Goal: Task Accomplishment & Management: Manage account settings

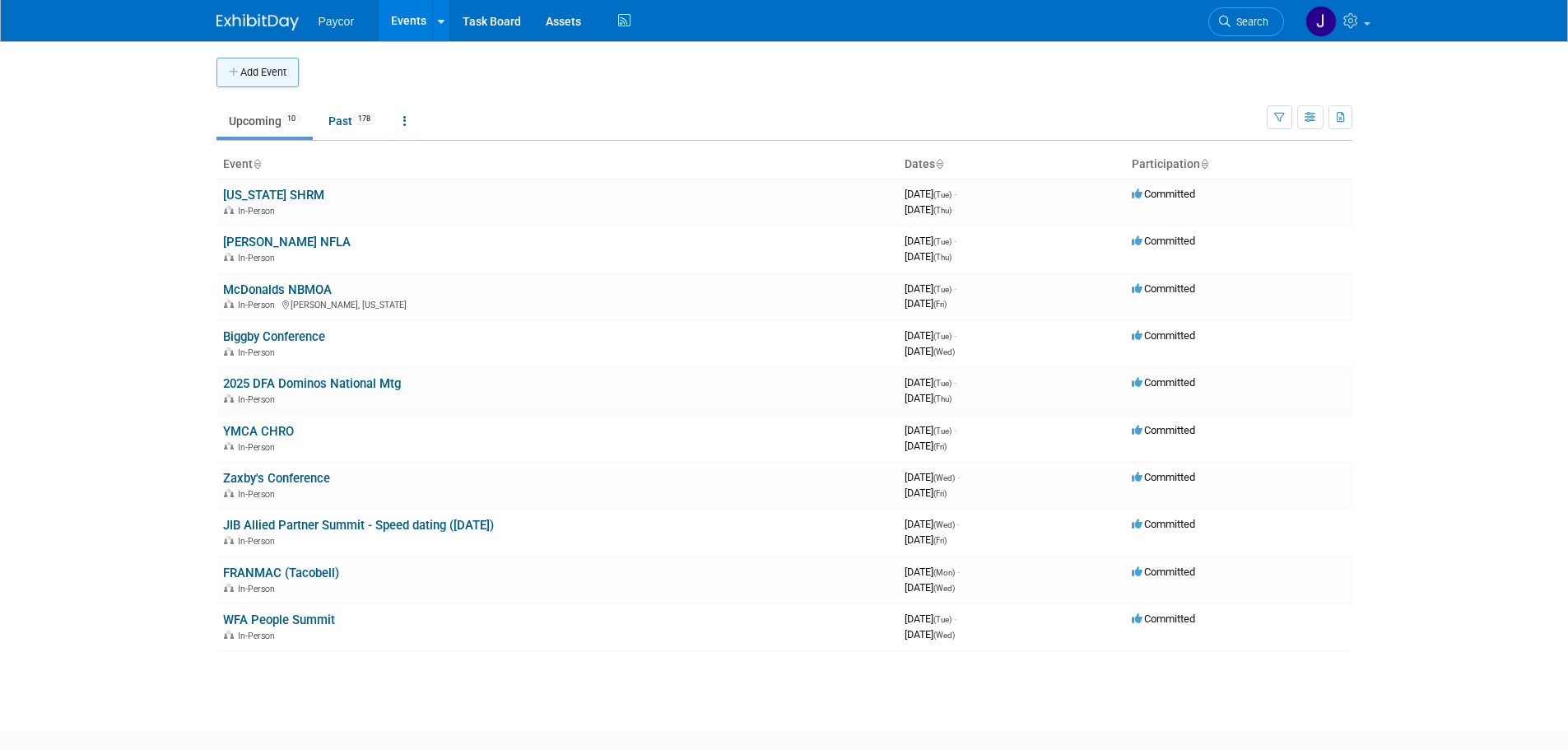
click at [267, 70] on button "Add Event" at bounding box center [257, 72] width 82 height 30
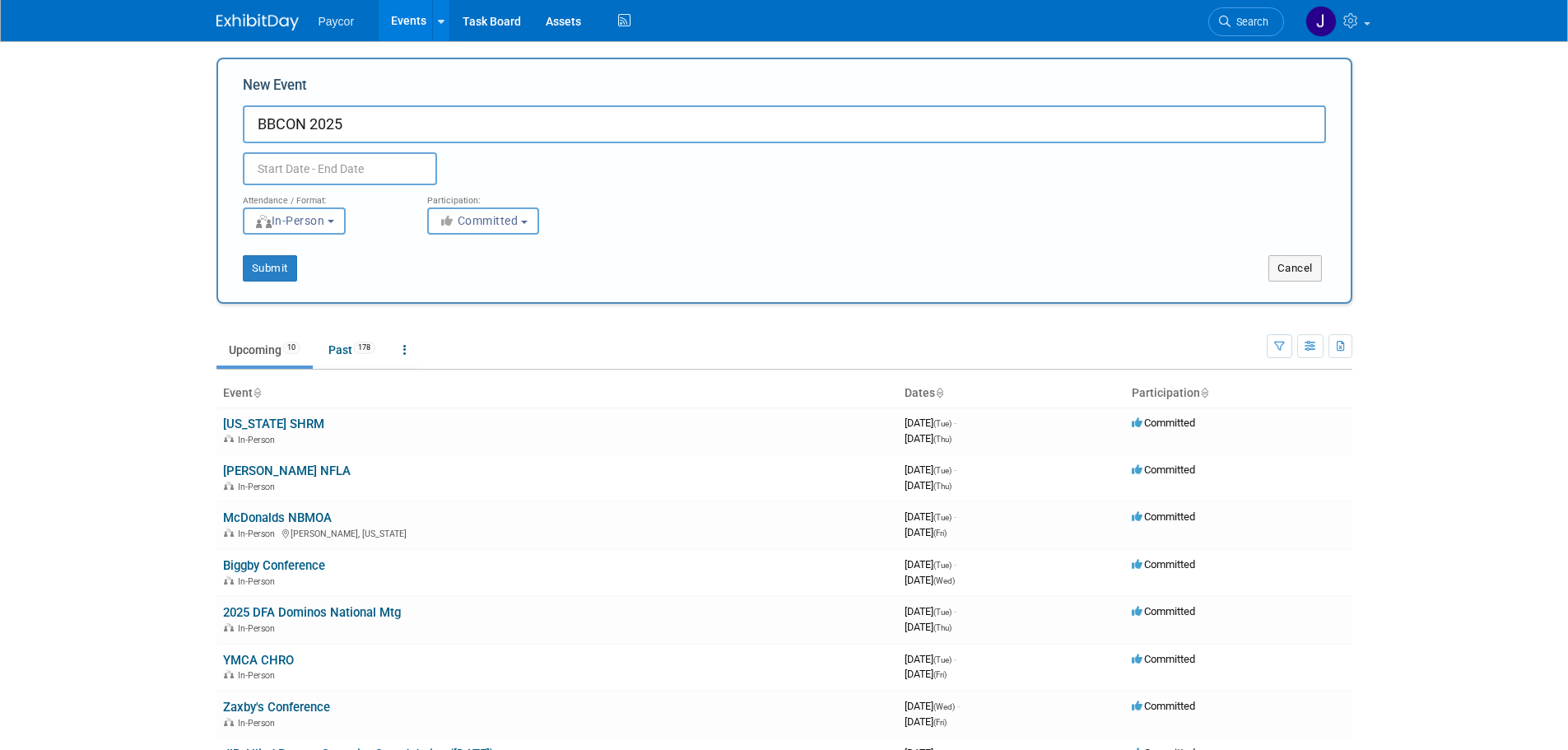
type input "BBCON 2025"
click at [344, 165] on input "text" at bounding box center [339, 169] width 195 height 33
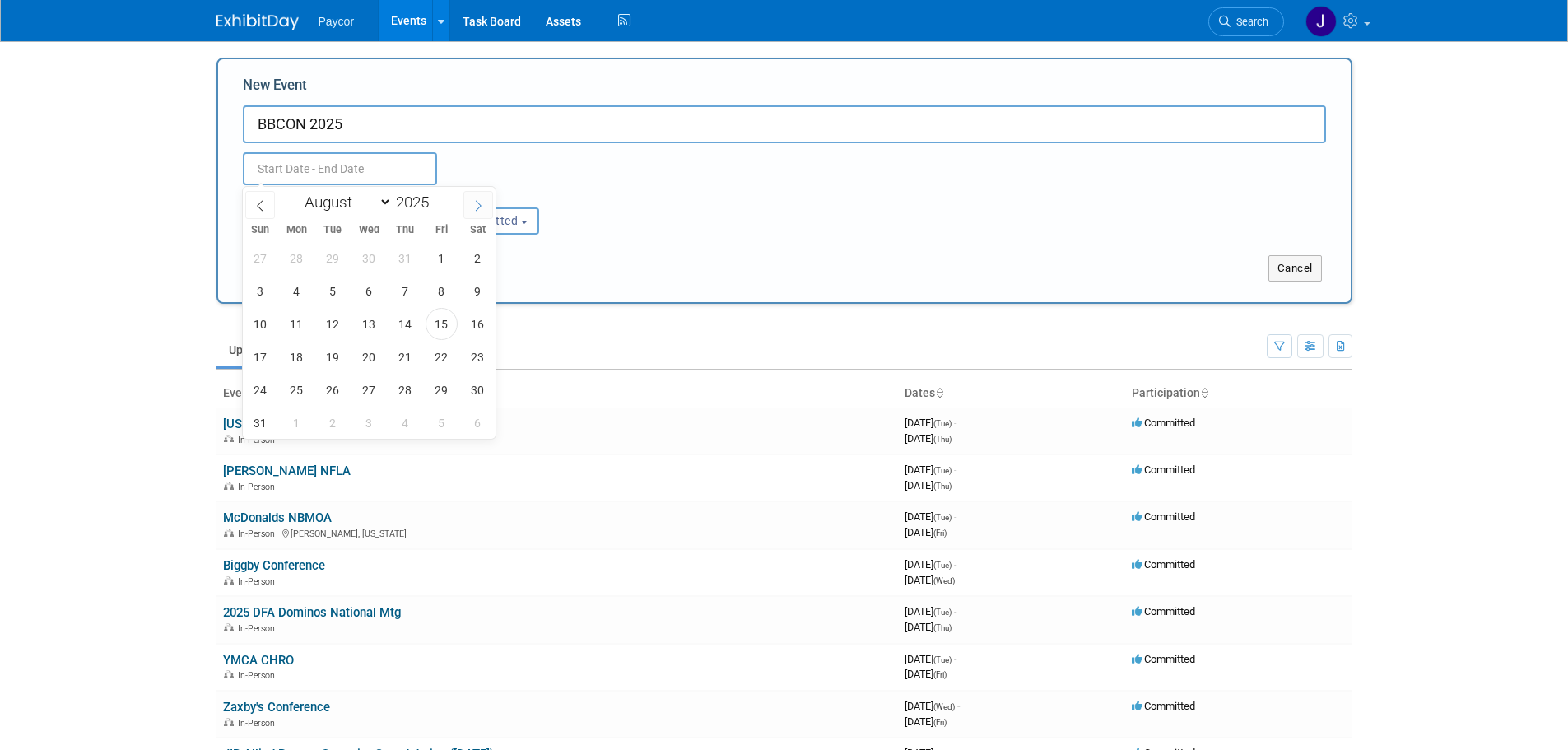
click at [482, 207] on icon at bounding box center [478, 206] width 11 height 11
select select "9"
click at [304, 292] on span "6" at bounding box center [296, 291] width 32 height 32
click at [373, 294] on span "8" at bounding box center [369, 291] width 32 height 32
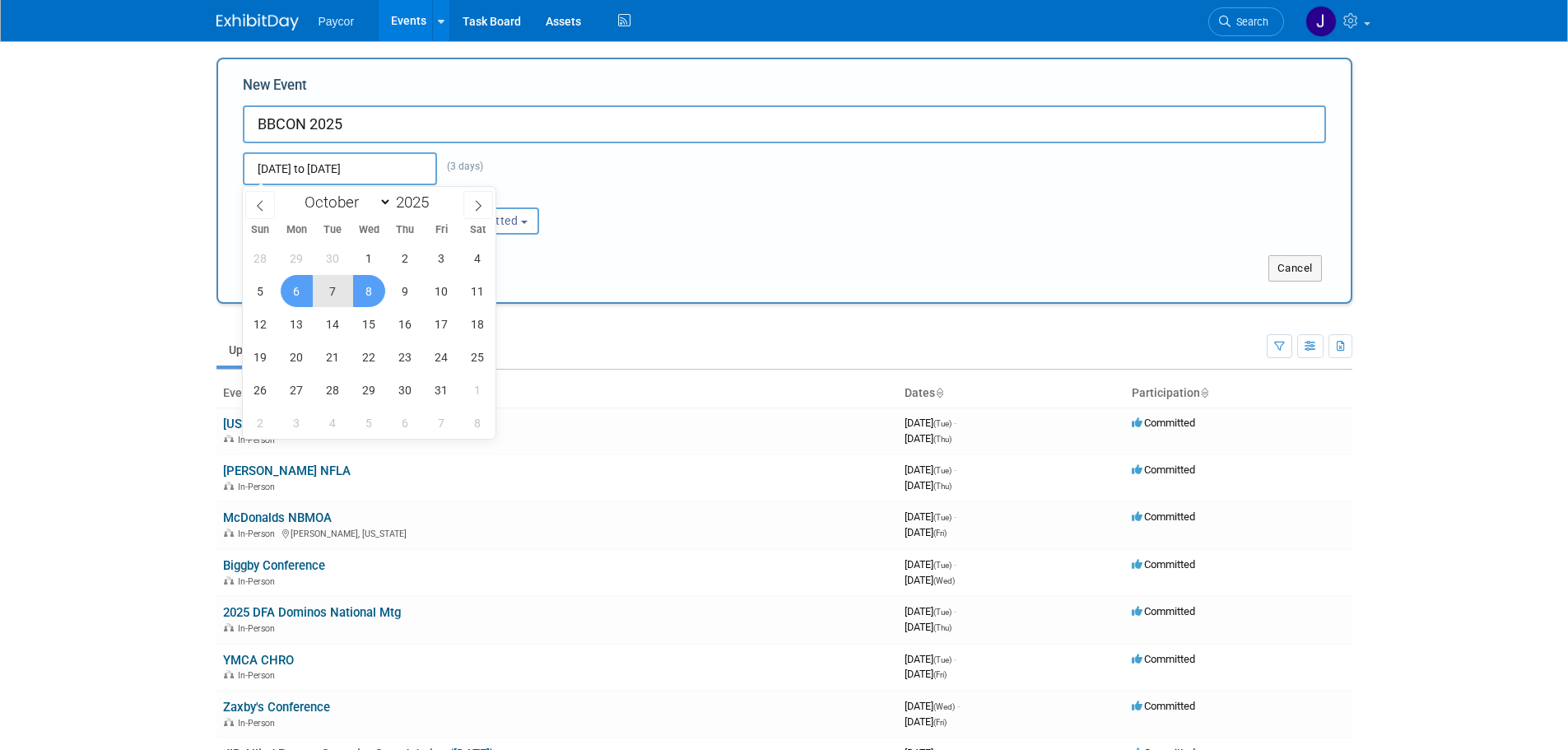
click at [371, 285] on span "8" at bounding box center [369, 291] width 32 height 32
click at [303, 294] on span "6" at bounding box center [296, 291] width 32 height 32
type input "Oct 6, 2025 to Oct 8, 2025"
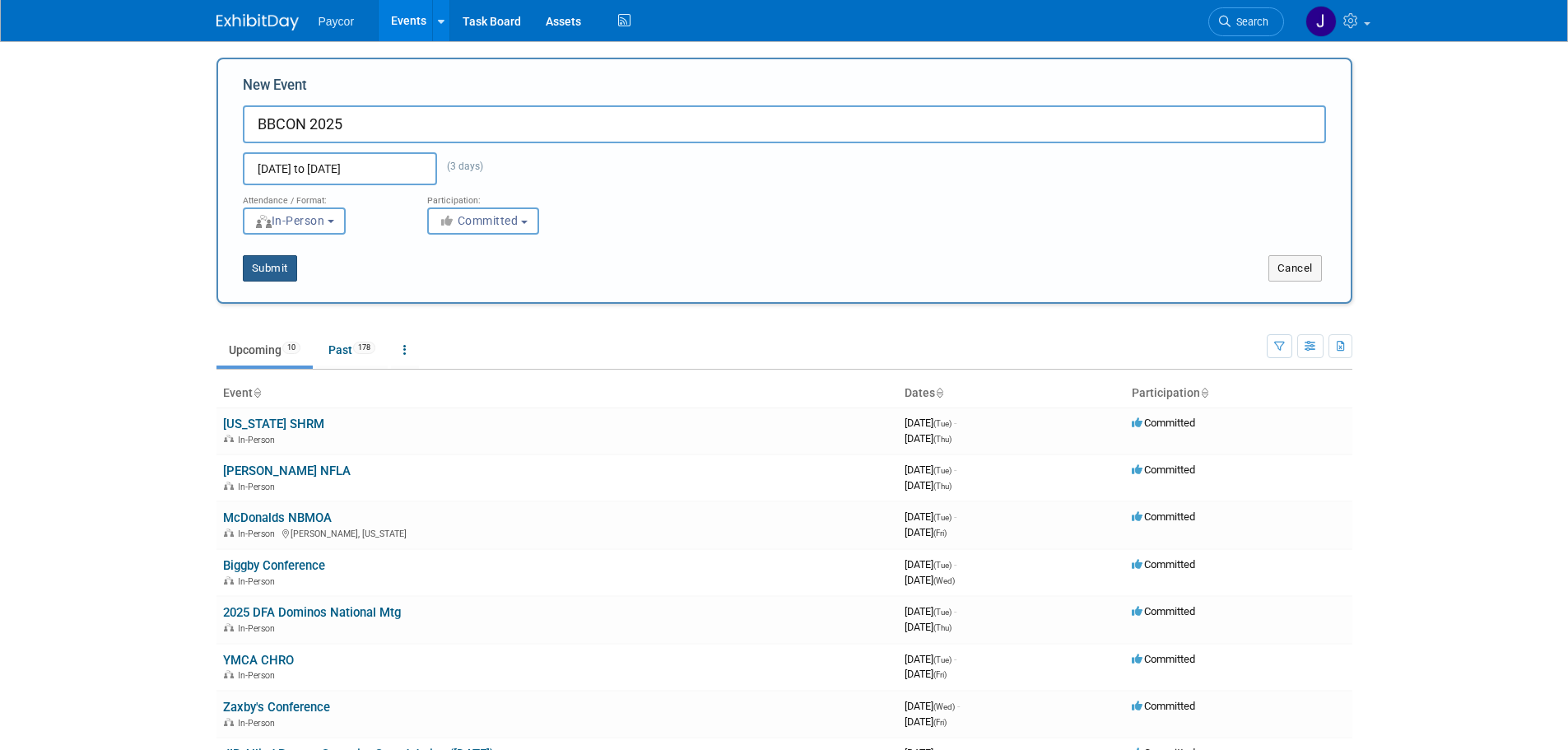
click at [271, 268] on button "Submit" at bounding box center [269, 268] width 54 height 27
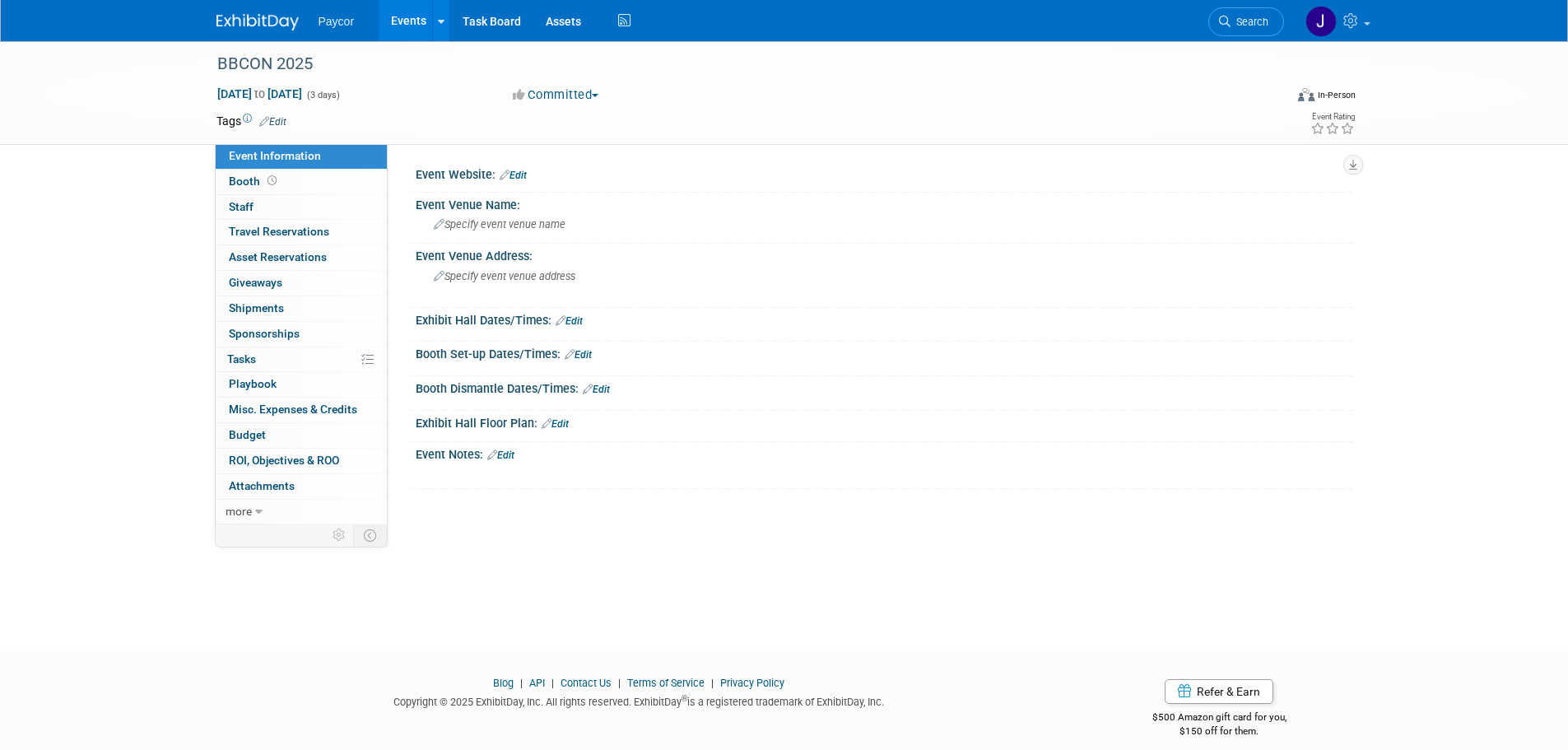
click at [525, 173] on link "Edit" at bounding box center [513, 175] width 27 height 11
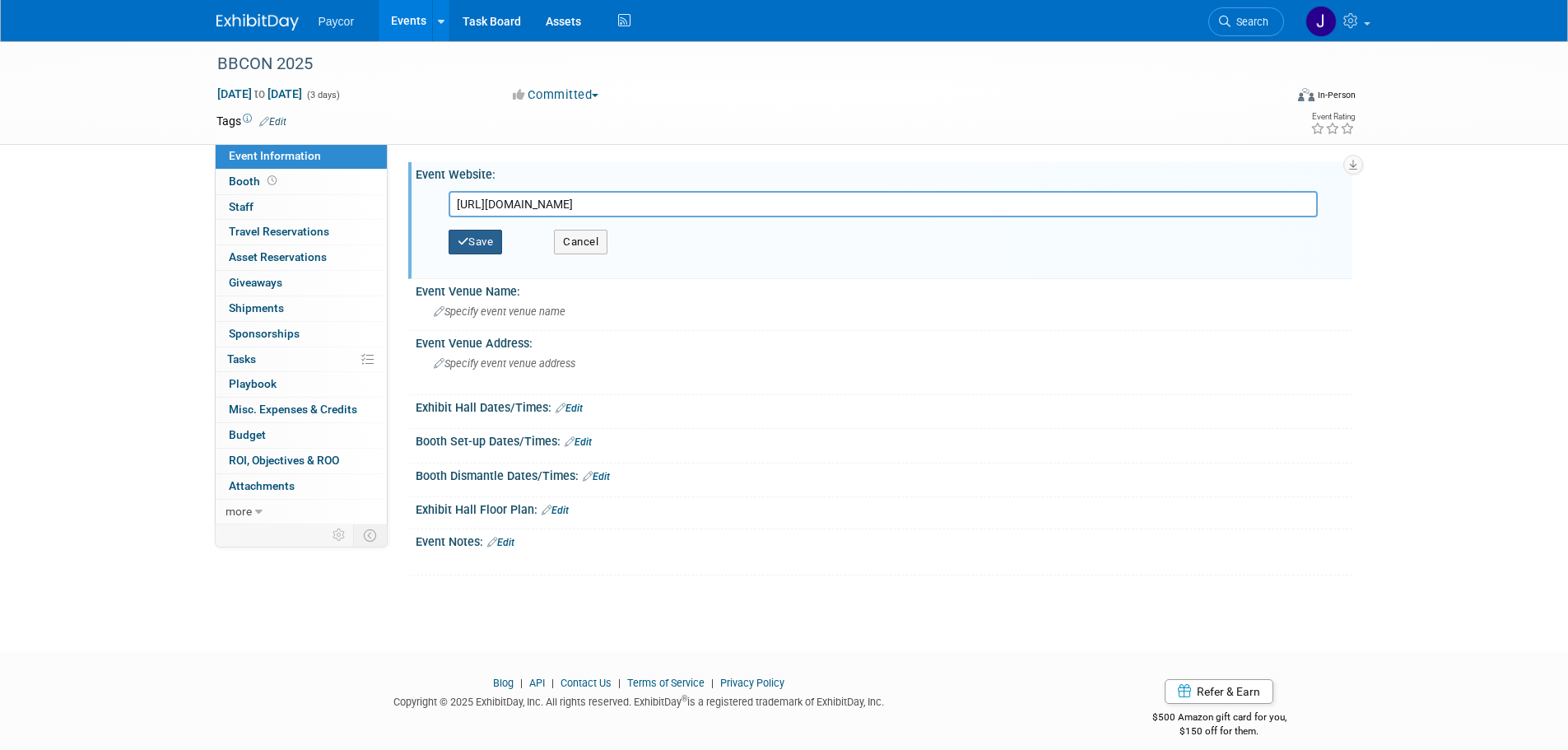
type input "https://blackbaud.swoogo.com/bbcon2025exhibitorpaymentportal/resources?i=V3bn7D…"
click at [494, 239] on button "Save" at bounding box center [475, 242] width 54 height 25
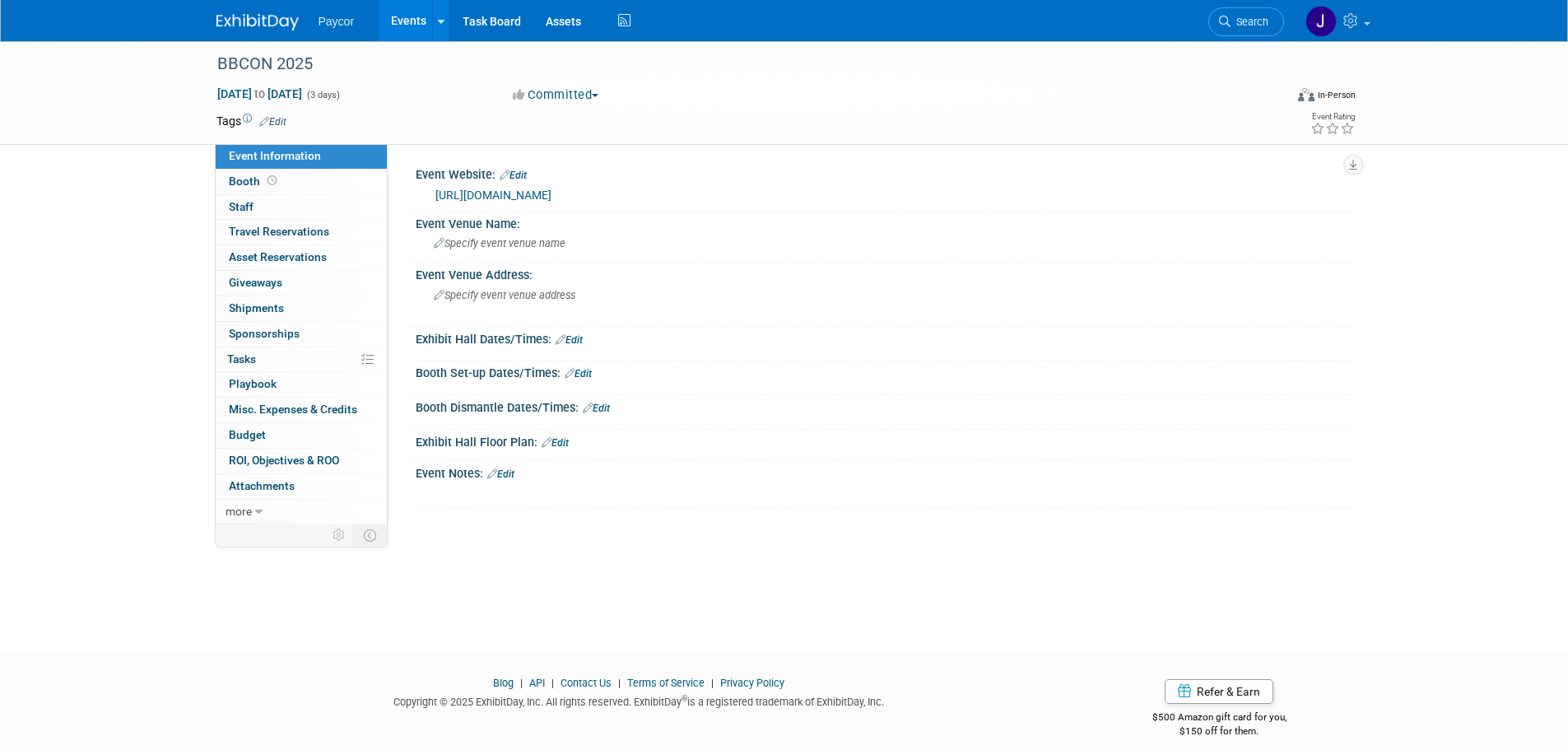
click at [505, 473] on link "Edit" at bounding box center [500, 474] width 27 height 11
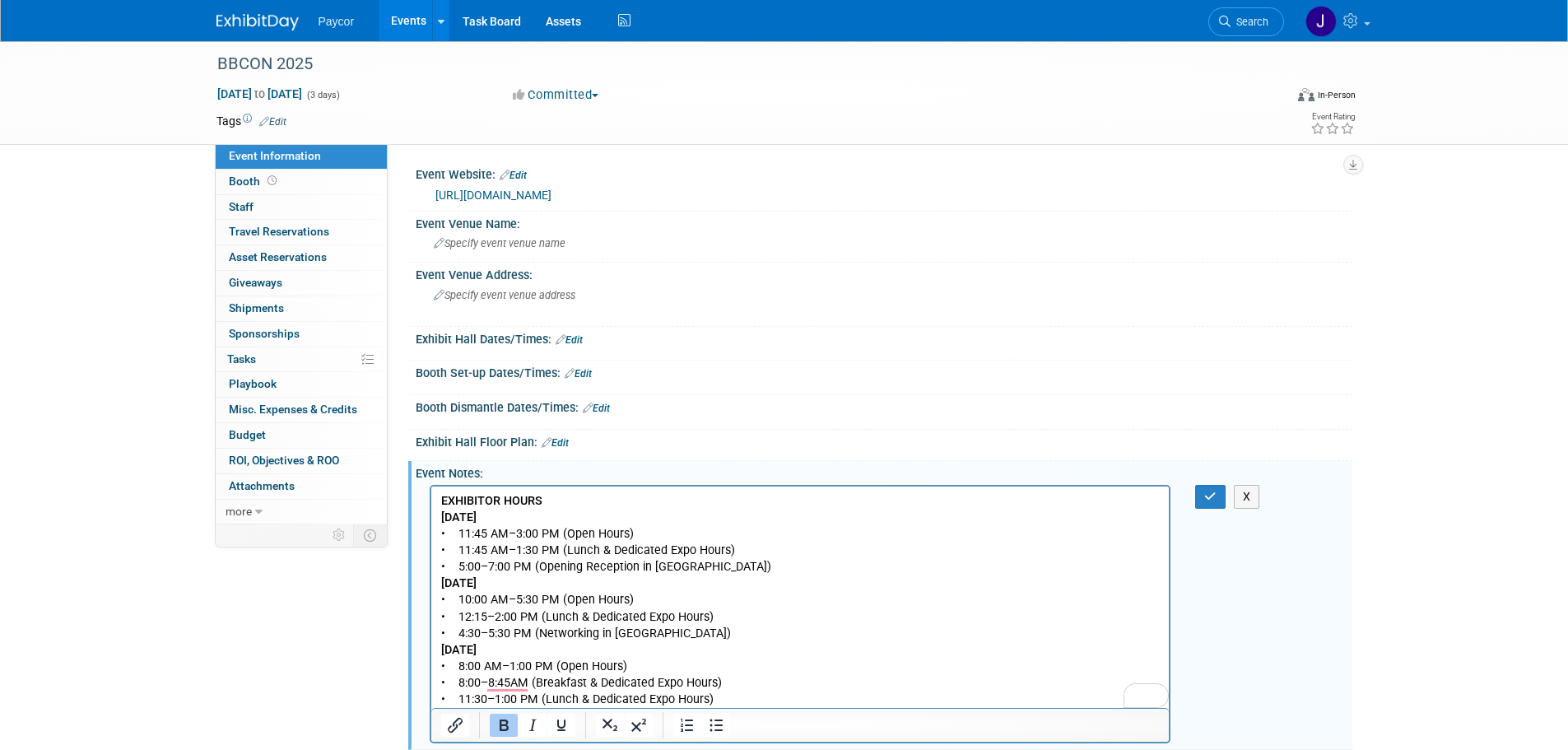
click at [767, 685] on p "Wednesday, October 8 • 8:00 AM–1:00 PM (Open Hours) • 8:00–8:45AM (Breakfast & …" at bounding box center [800, 673] width 719 height 65
click at [753, 701] on p "Wednesday, October 8 • 8:00 AM–1:00 PM (Open Hours) • 8:00–8:45AM (Breakfast & …" at bounding box center [800, 673] width 719 height 65
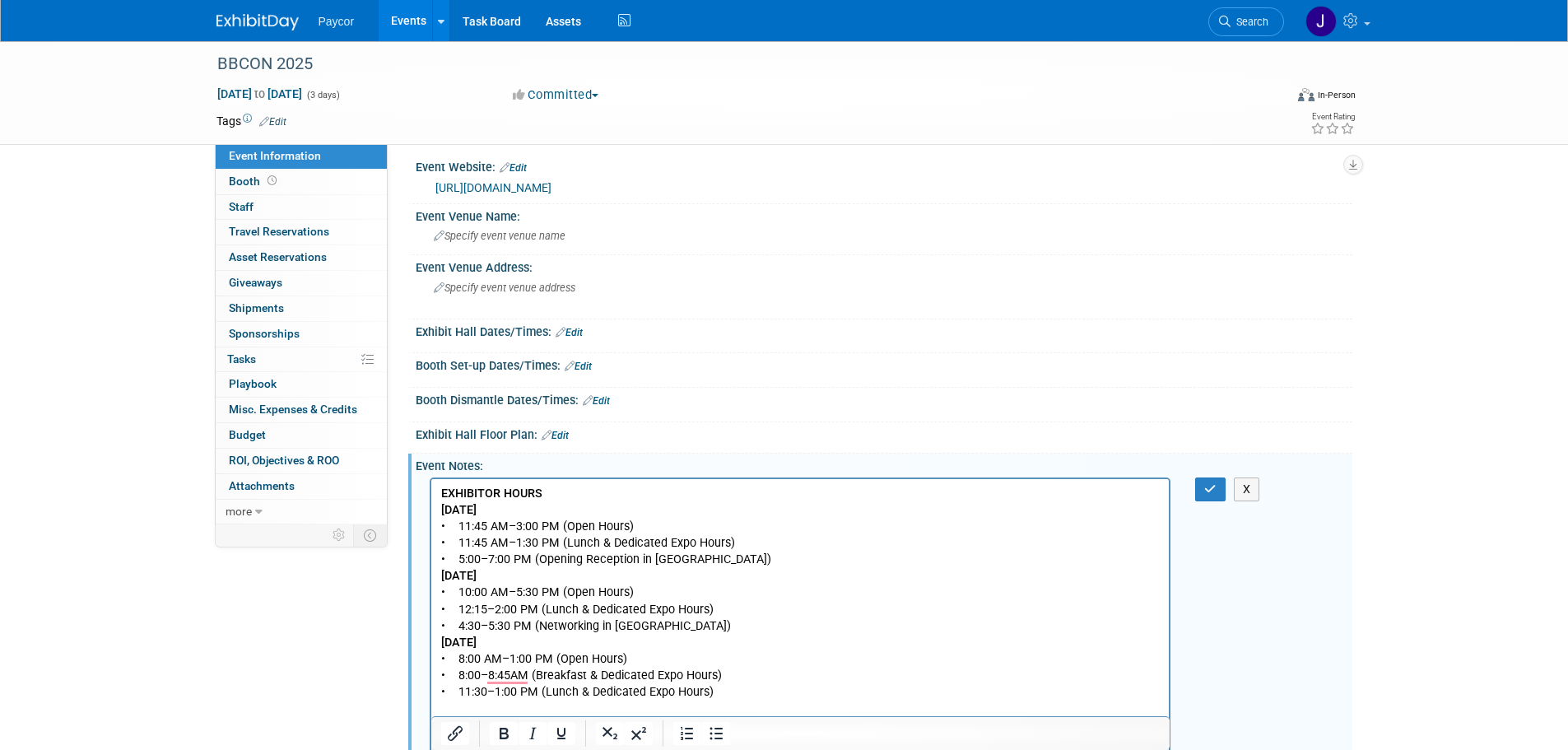
scroll to position [42, 0]
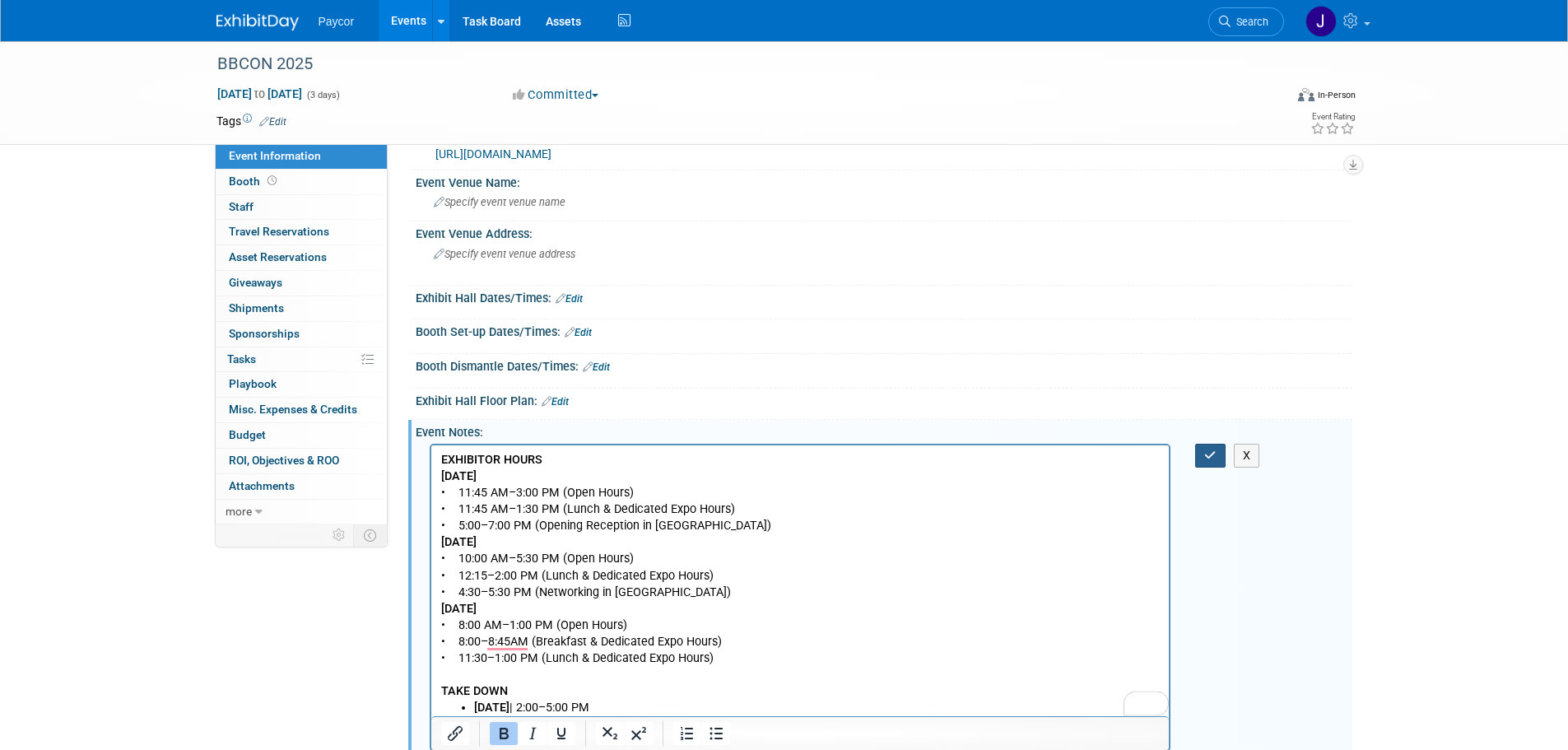
click at [1204, 453] on button "button" at bounding box center [1210, 456] width 30 height 24
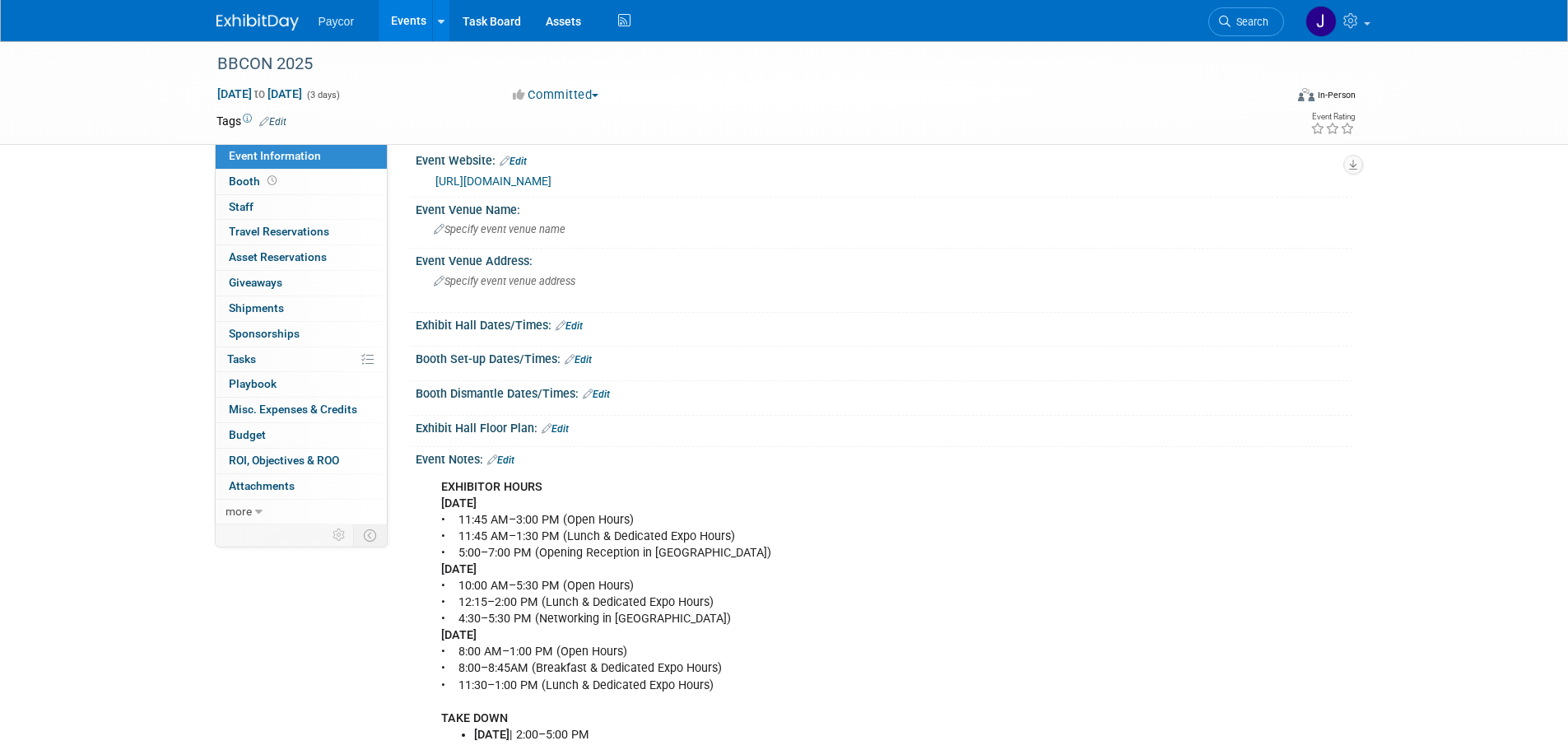
scroll to position [0, 0]
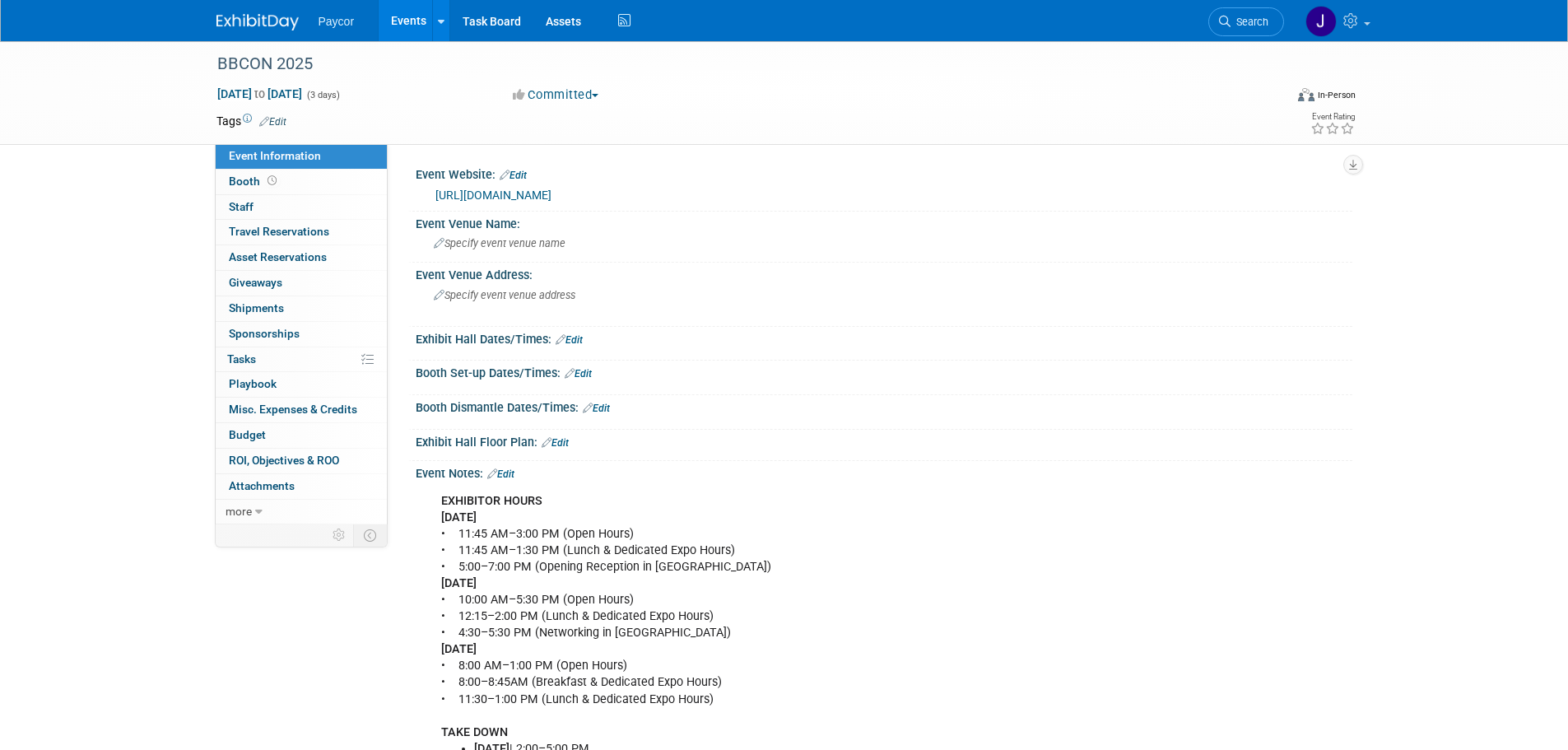
click at [477, 522] on b "Monday, October 6" at bounding box center [458, 517] width 35 height 14
click at [508, 476] on link "Edit" at bounding box center [500, 474] width 27 height 11
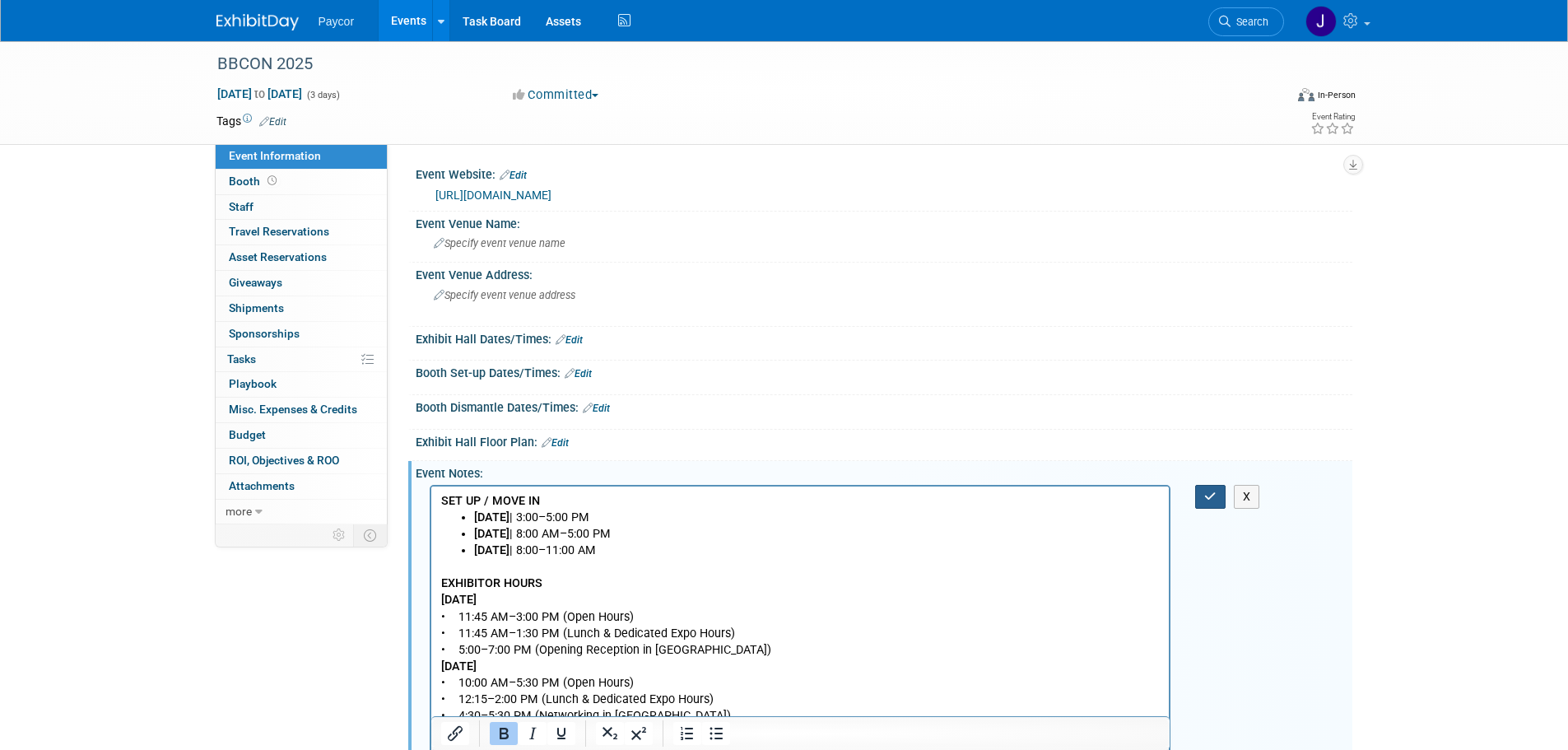
click at [1202, 495] on button "button" at bounding box center [1210, 497] width 30 height 24
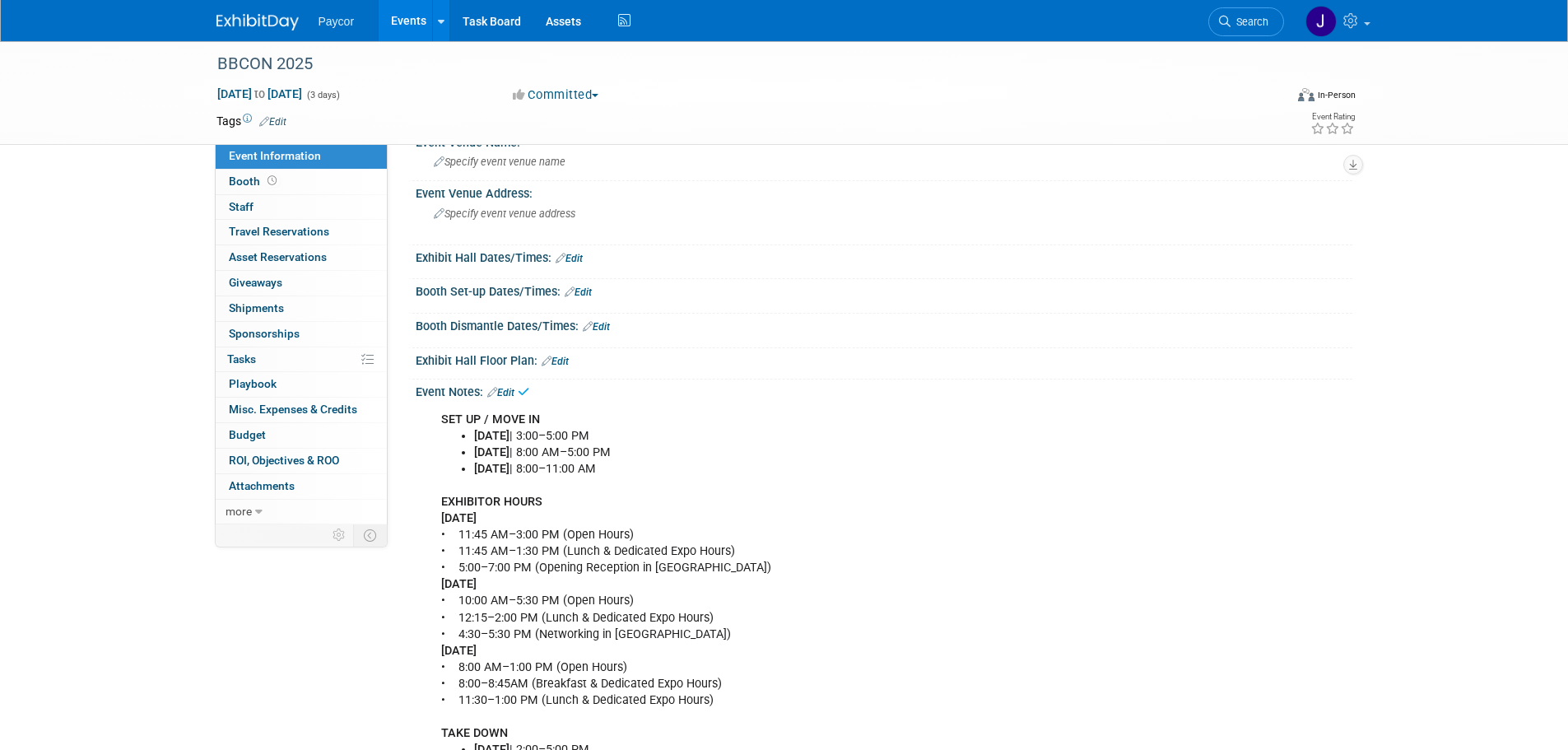
scroll to position [247, 0]
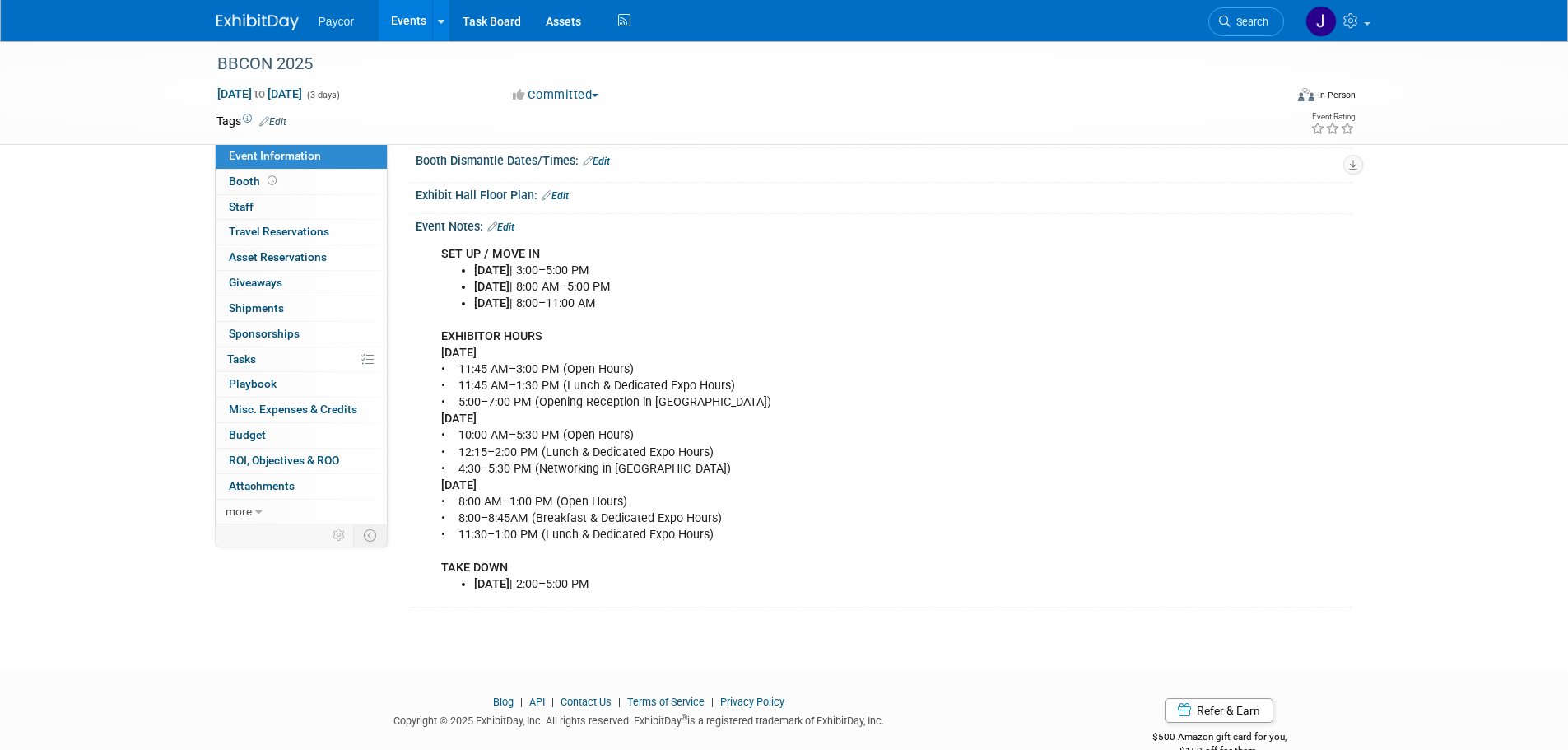
click at [606, 446] on div "SET UP / MOVE IN Saturday, October 4 | 3:00–5:00 PM Sunday, October 5 | 8:00 AM…" at bounding box center [801, 420] width 742 height 363
click at [258, 363] on link "0% Tasks 0%" at bounding box center [302, 360] width 172 height 25
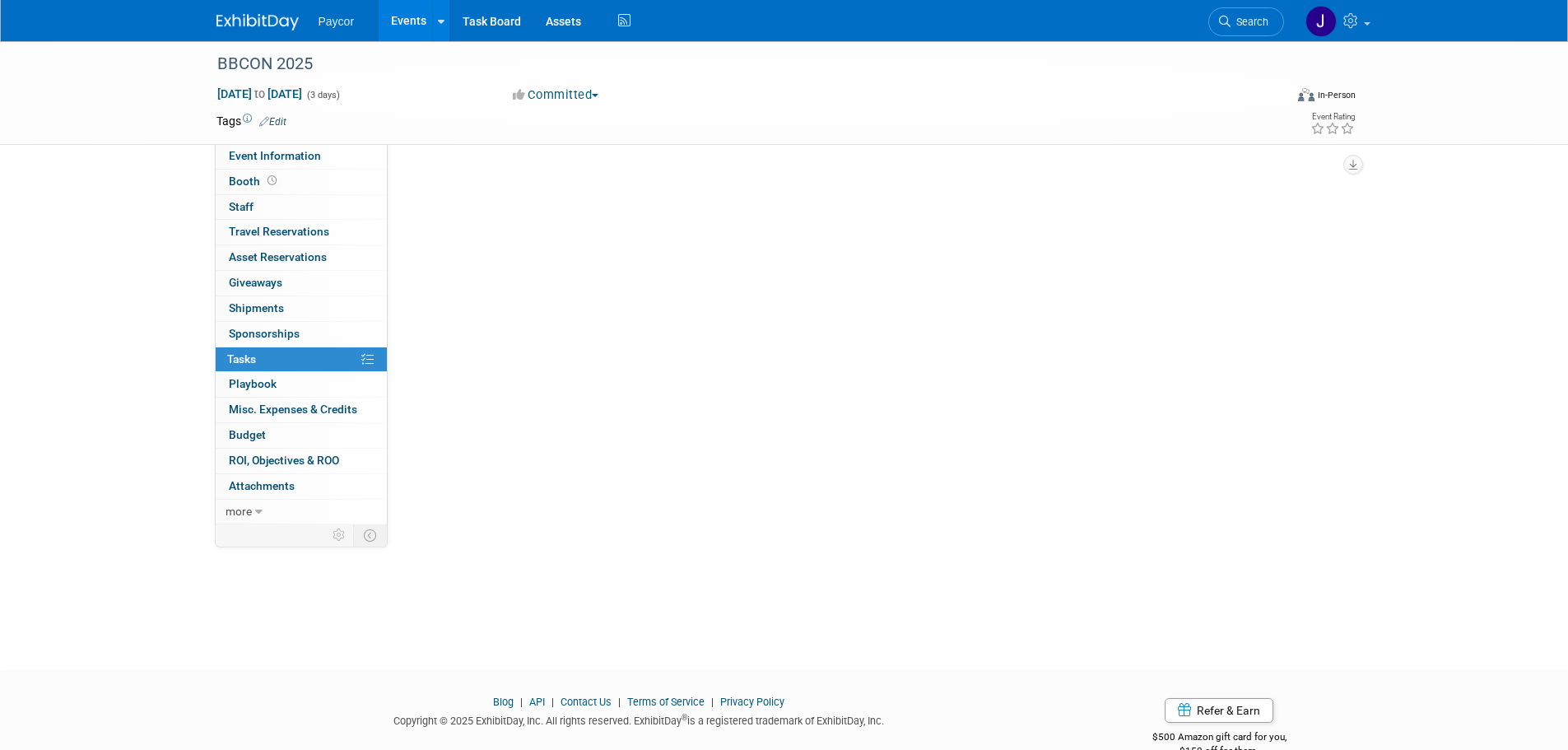
scroll to position [0, 0]
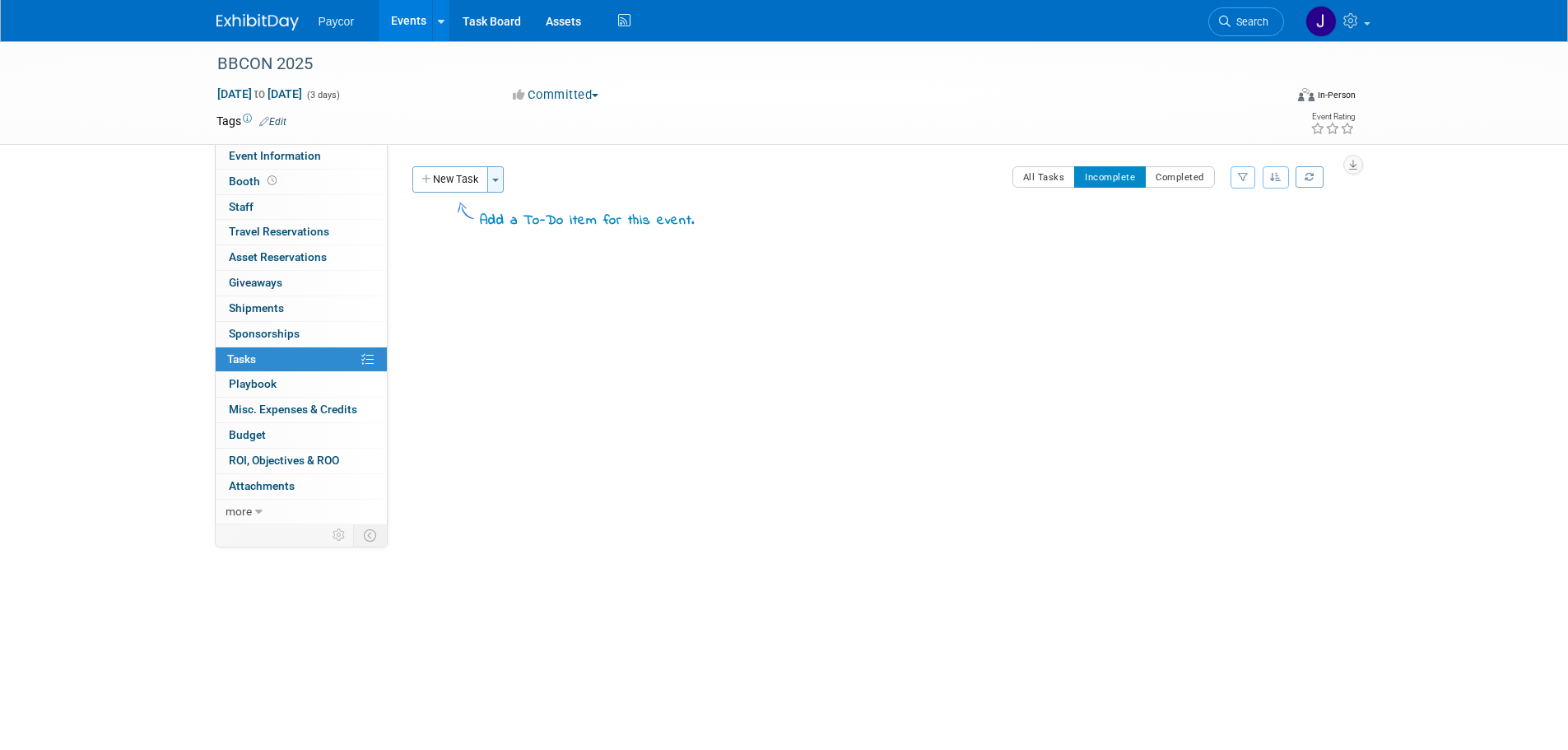
click at [496, 185] on button "Toggle Dropdown" at bounding box center [495, 179] width 17 height 27
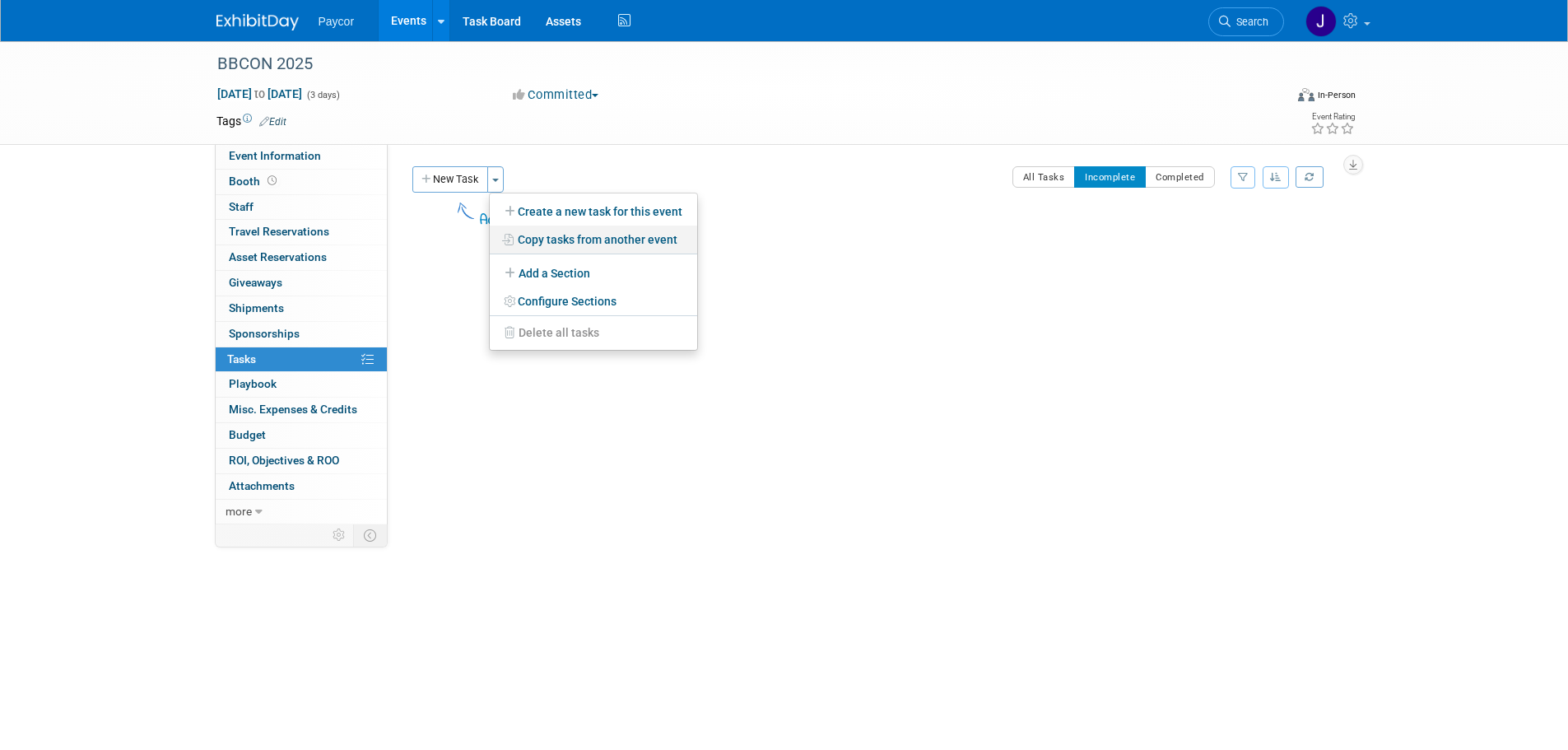
click at [569, 240] on link "Copy tasks from another event" at bounding box center [593, 240] width 208 height 28
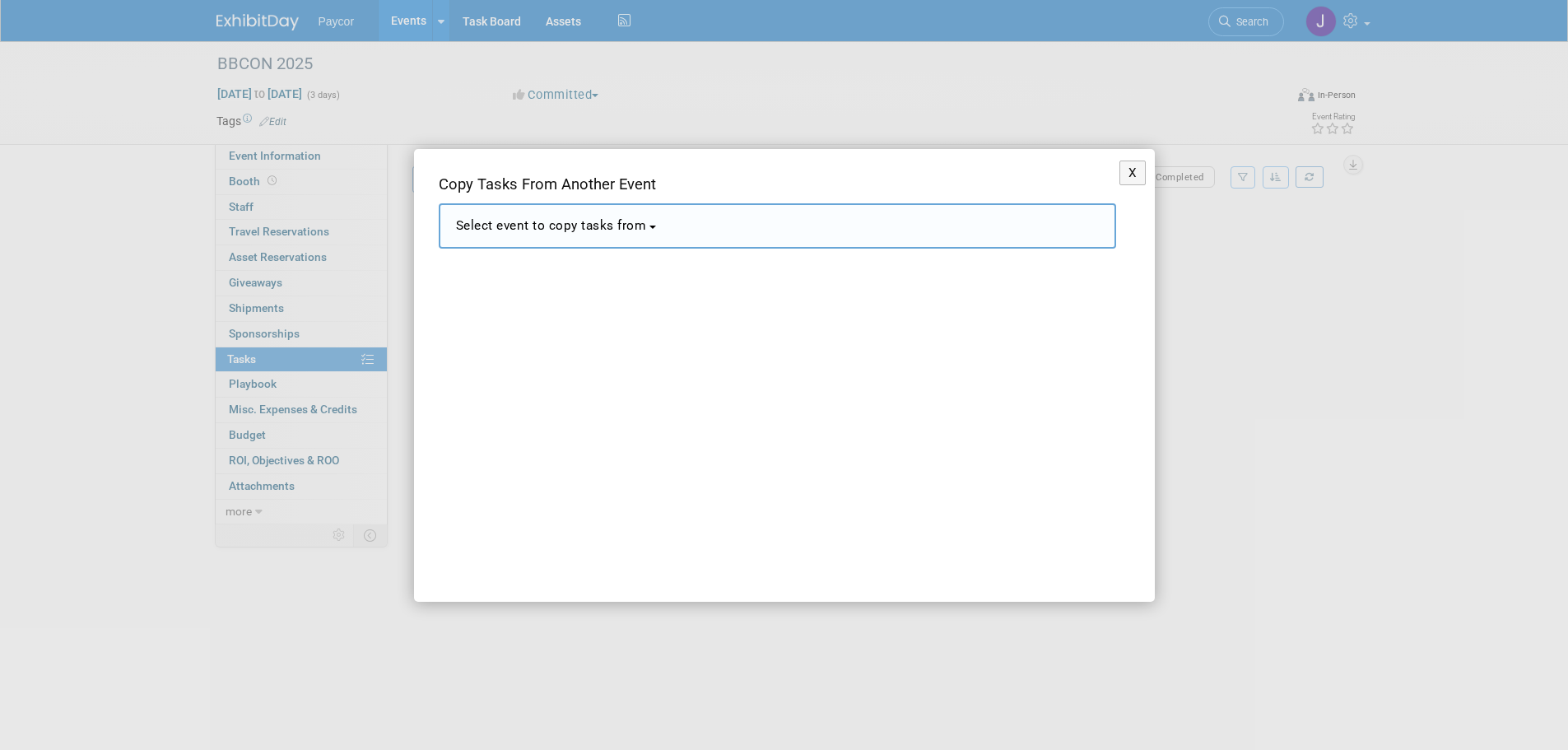
click at [548, 226] on span "Select event to copy tasks from" at bounding box center [551, 226] width 191 height 15
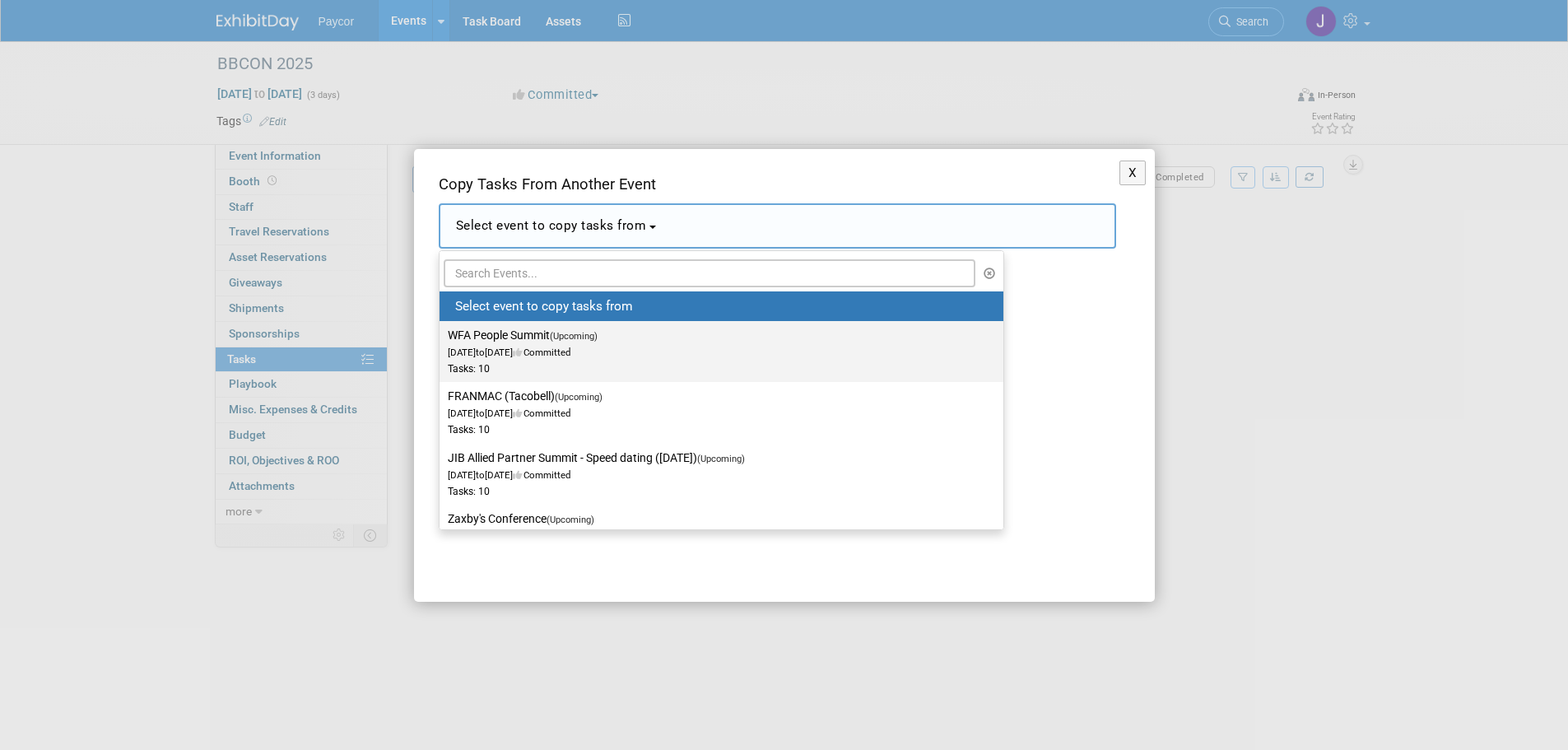
click at [530, 360] on label "WFA People Summit (Upcoming) Oct 7, 2025 to Oct 8, 2025 Committed Tasks: 10" at bounding box center [718, 351] width 540 height 54
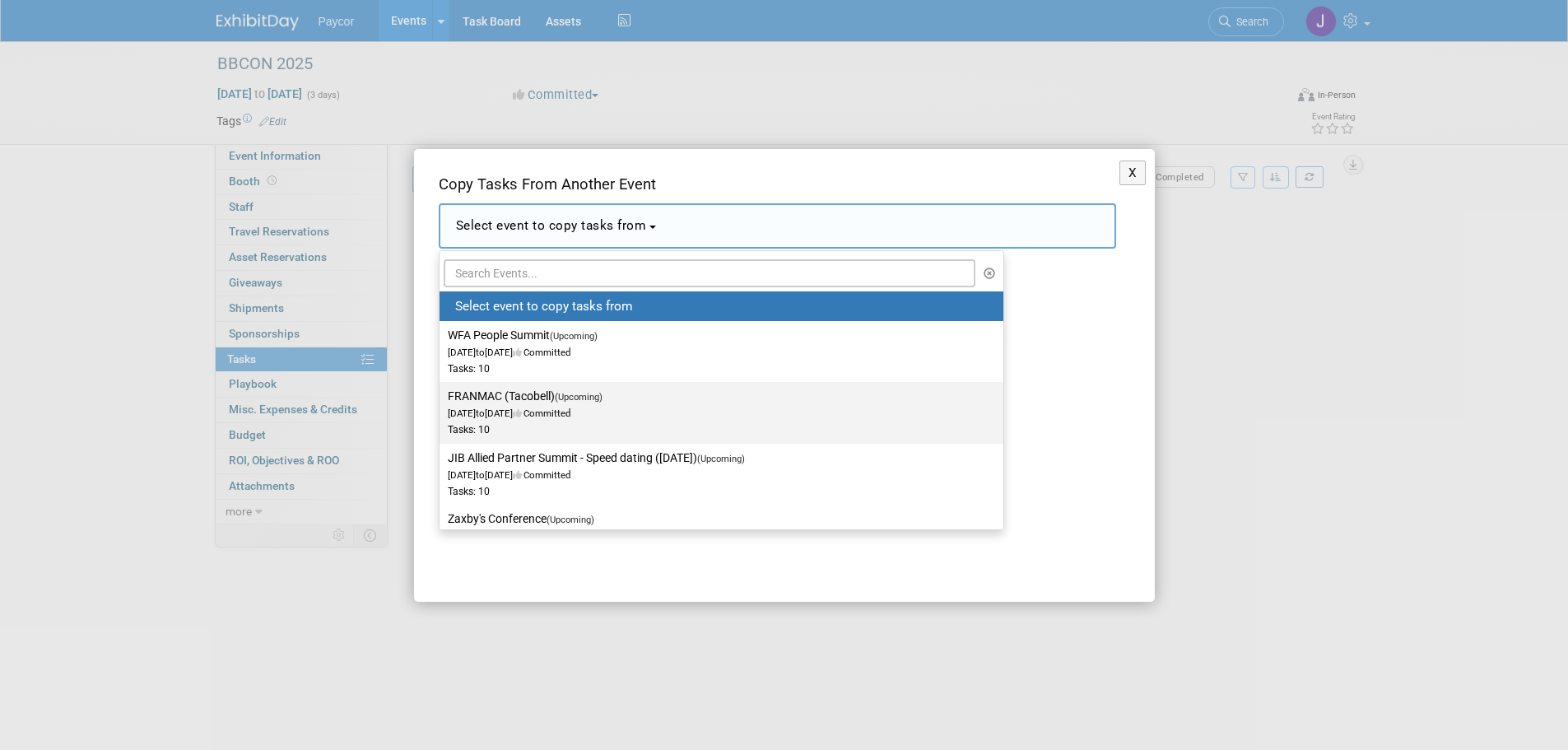
click at [504, 428] on div "Tasks: 10" at bounding box center [709, 430] width 523 height 14
click at [442, 402] on input "FRANMAC (Tacobell) (Upcoming) Oct 6, 2025 to Oct 8, 2025 Committed Tasks: 10" at bounding box center [437, 397] width 11 height 11
select select "11147515"
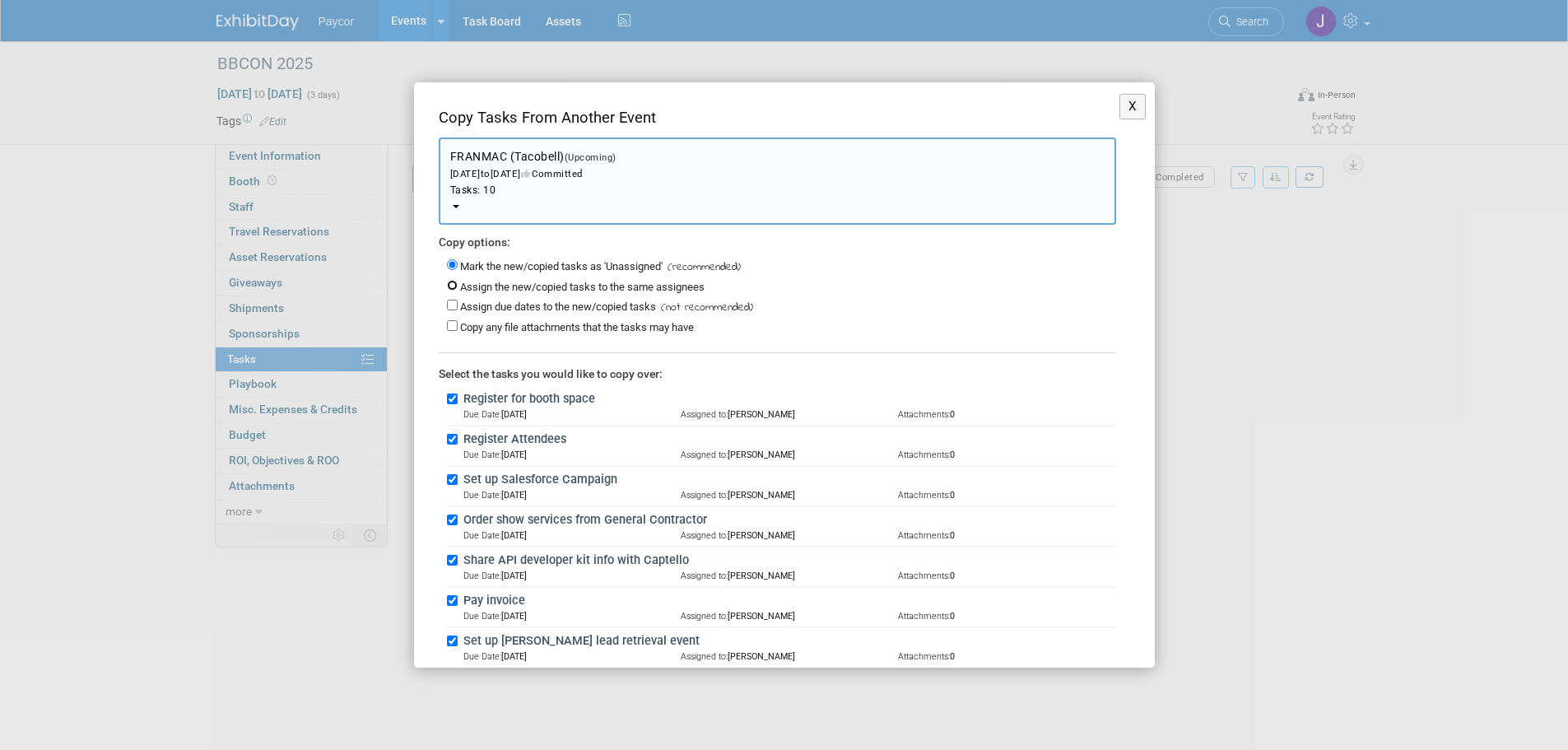
click at [455, 285] on input "Assign the new/copied tasks to the same assignees" at bounding box center [453, 285] width 11 height 11
radio input "true"
click at [452, 303] on input "Assign due dates to the new/copied tasks" at bounding box center [453, 305] width 11 height 11
checkbox input "true"
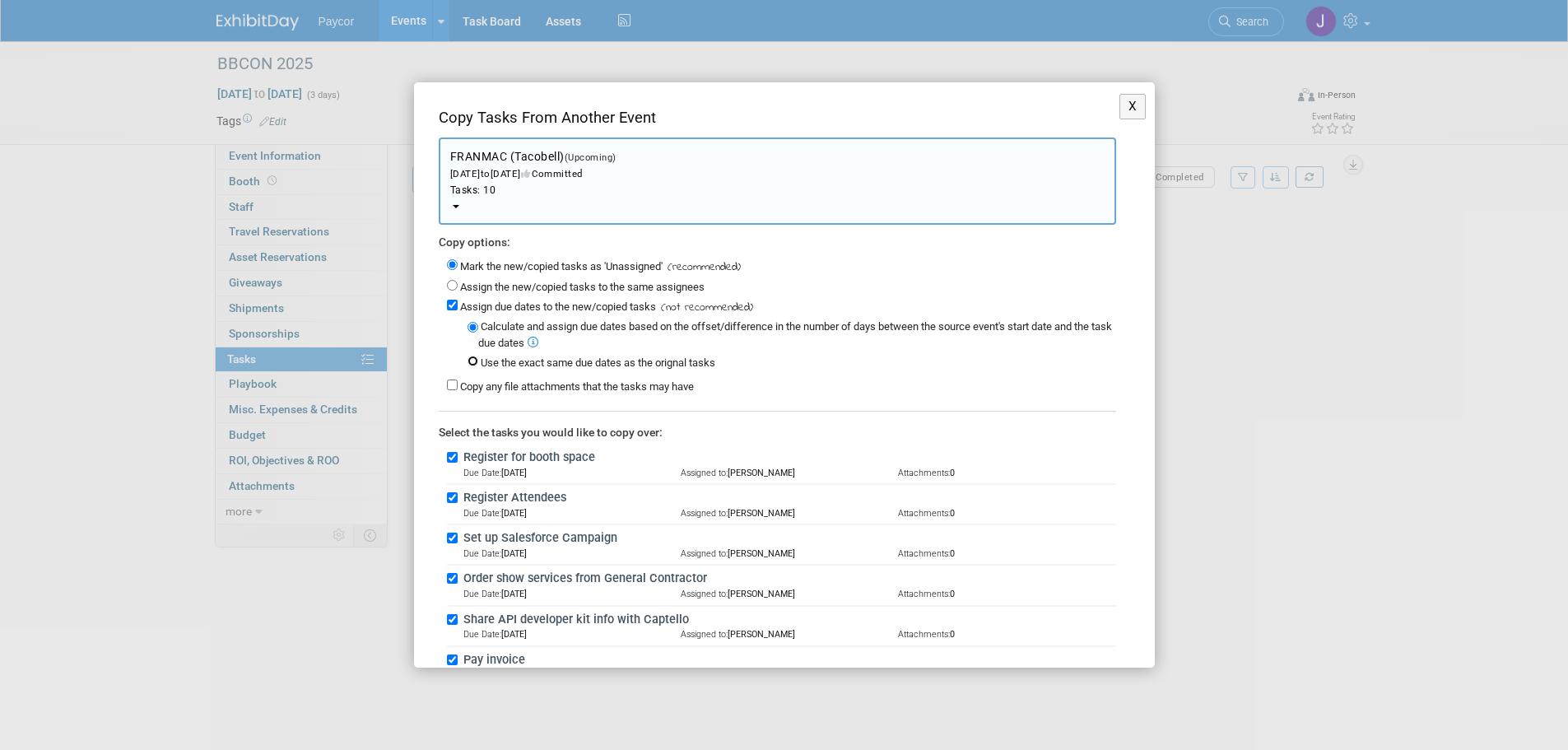
click at [475, 364] on input "Use the exact same due dates as the orignal tasks" at bounding box center [473, 362] width 11 height 11
radio input "true"
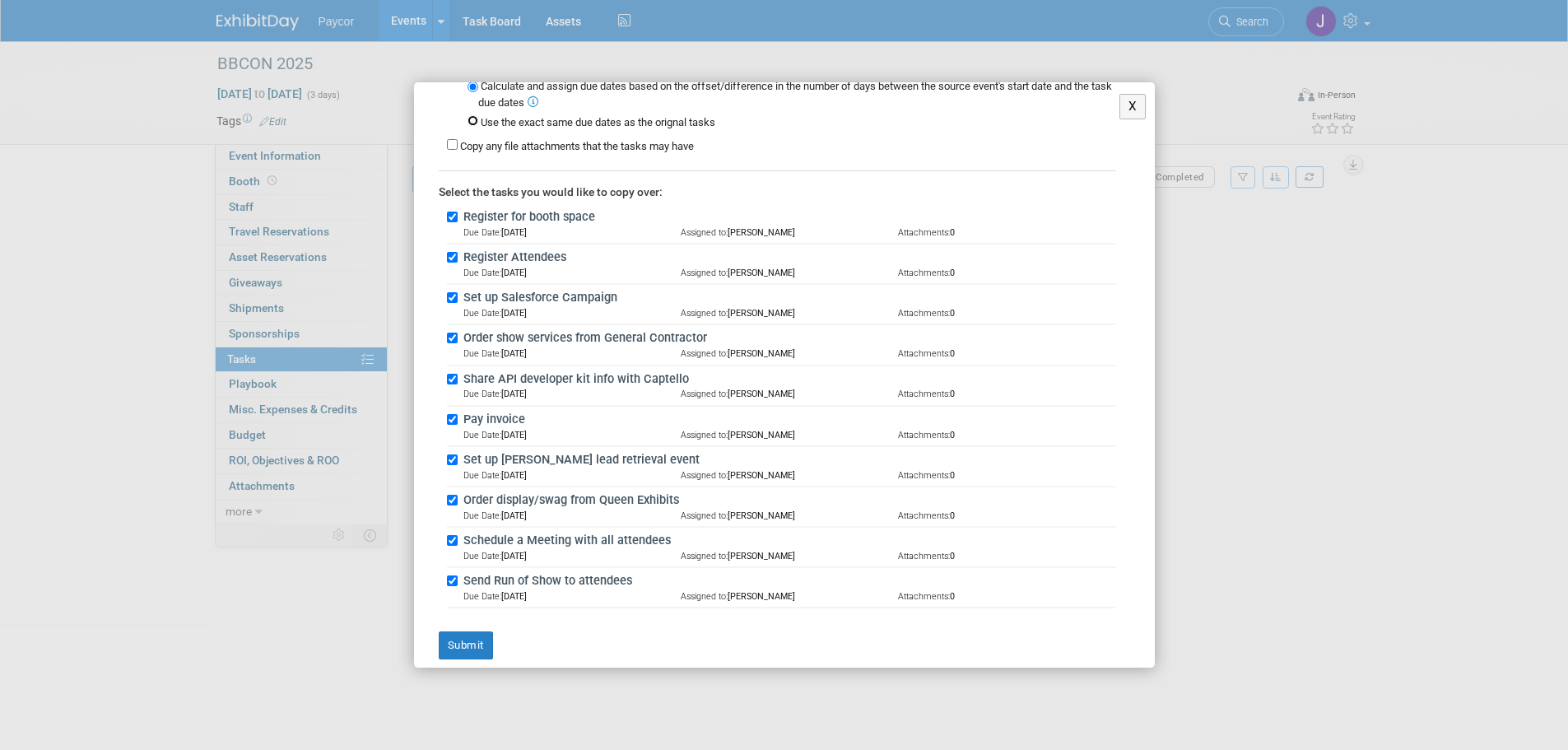
scroll to position [247, 0]
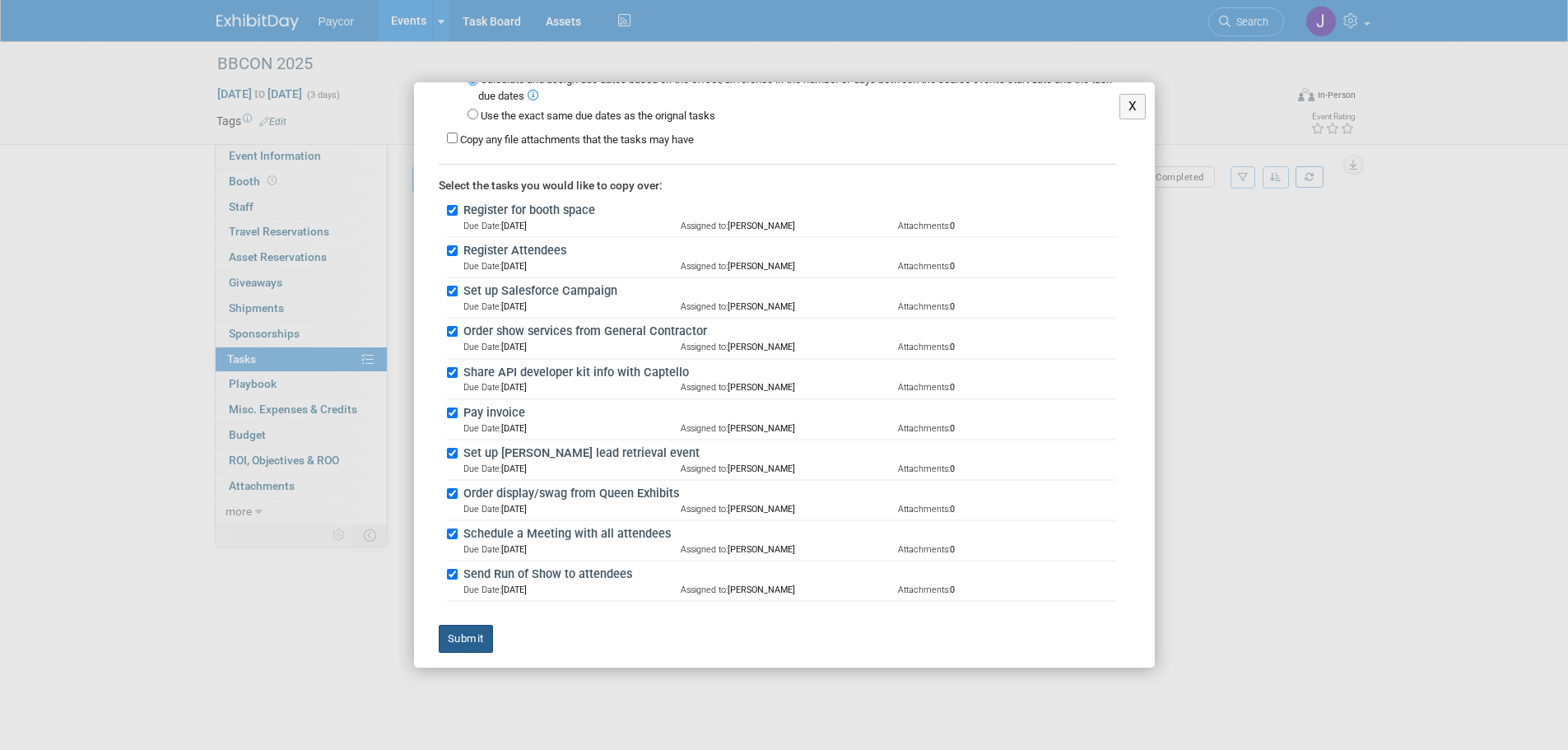
click at [480, 637] on button "Submit" at bounding box center [466, 638] width 54 height 28
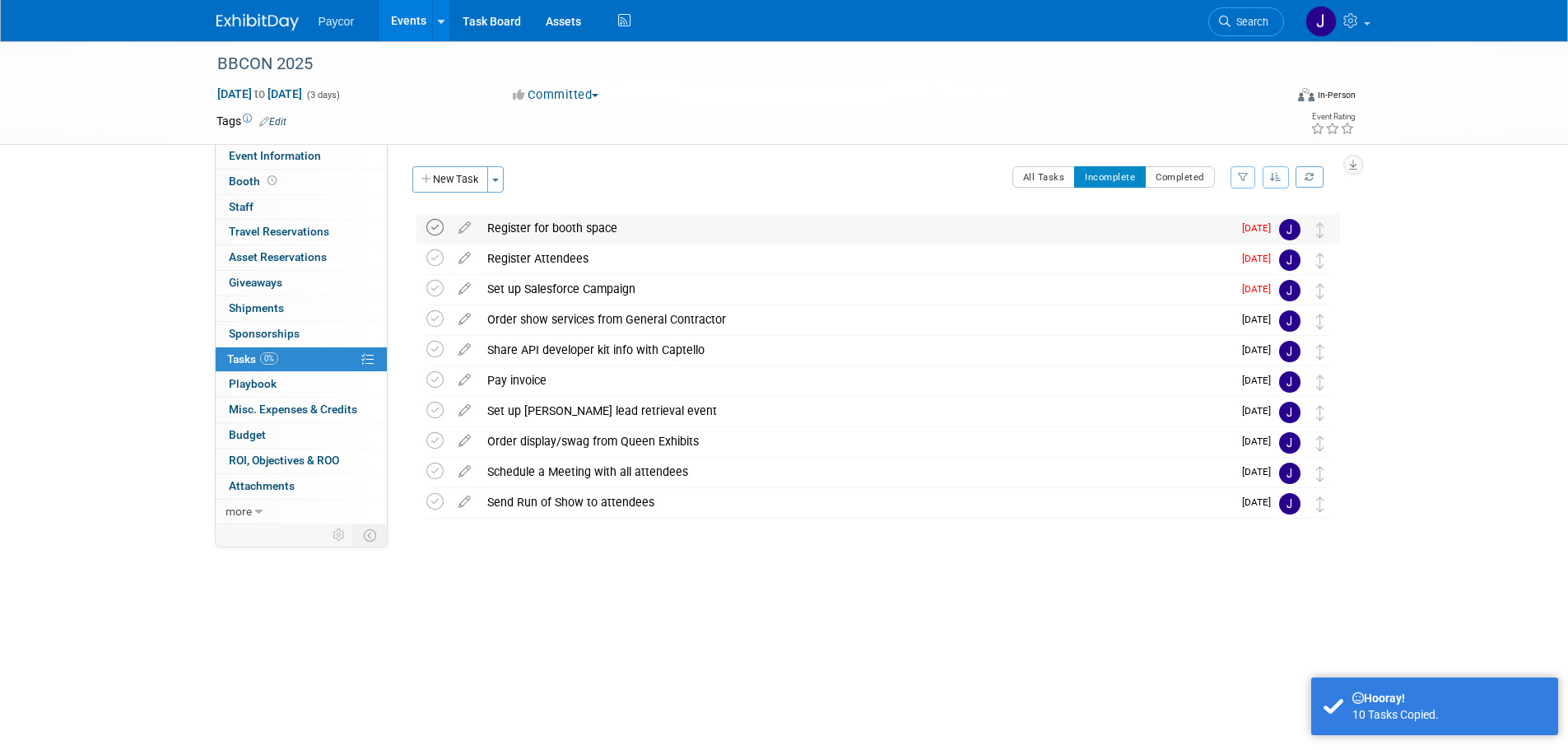
click at [437, 226] on icon at bounding box center [434, 227] width 18 height 18
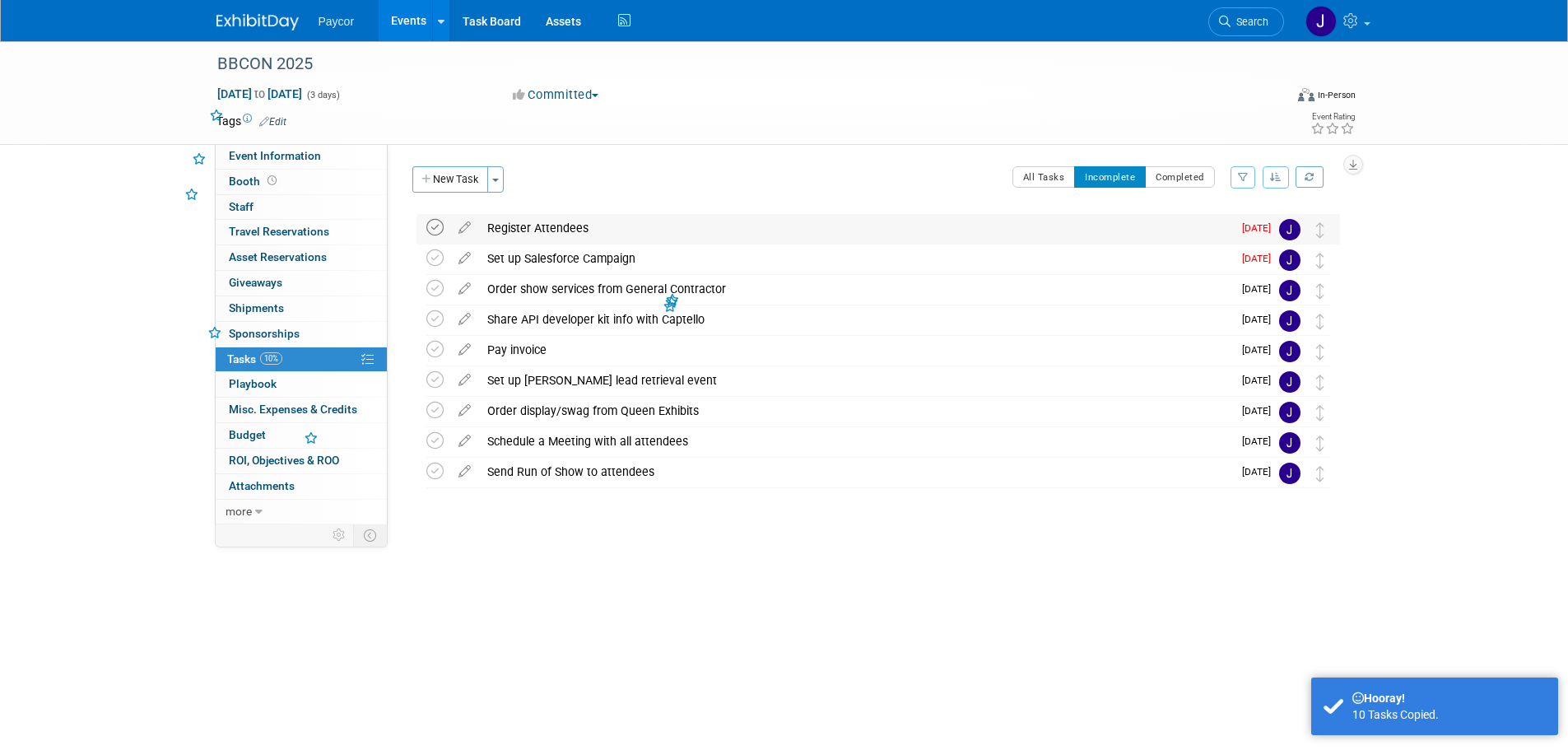
click at [437, 228] on icon at bounding box center [434, 227] width 18 height 18
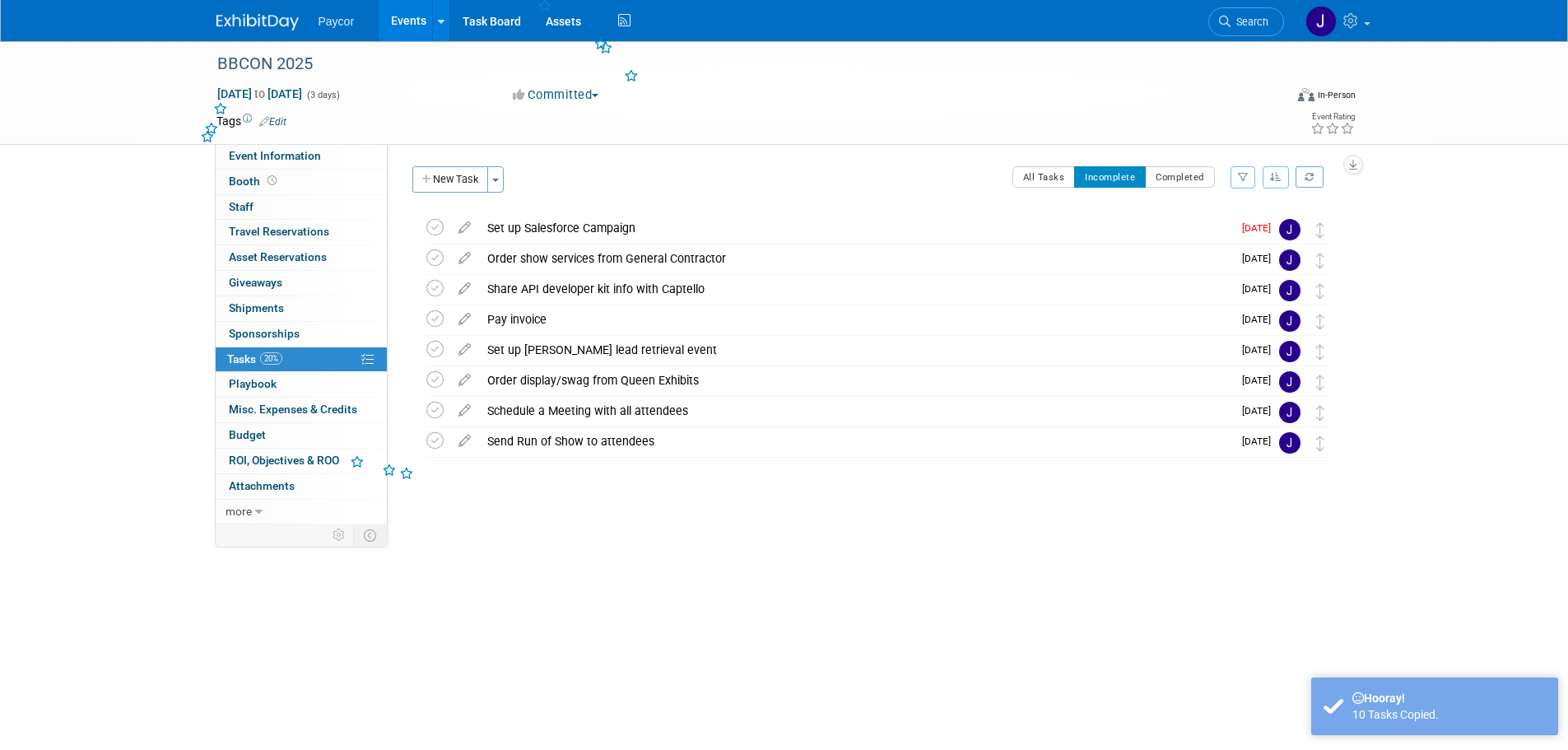
click at [437, 228] on icon at bounding box center [434, 227] width 18 height 18
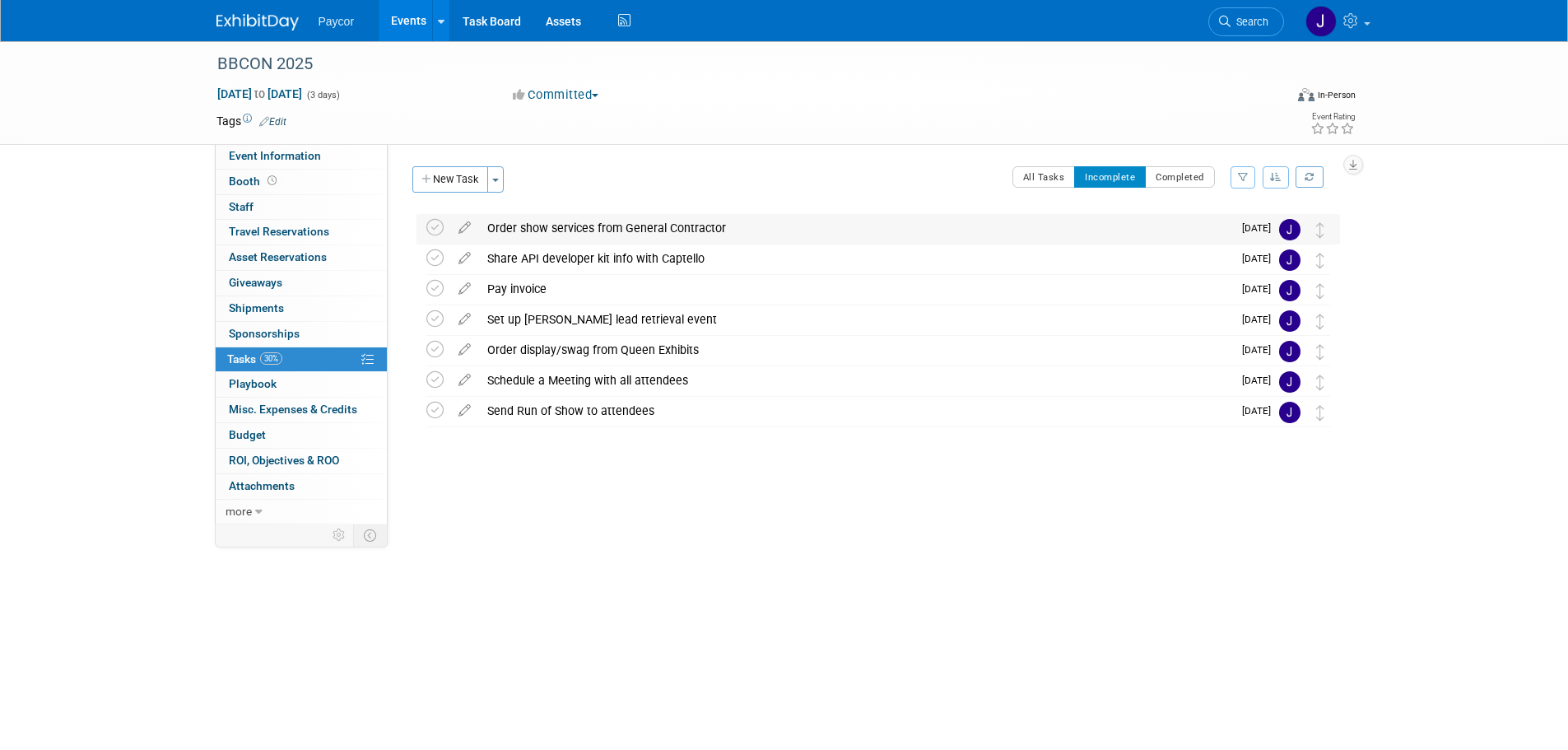
click at [486, 232] on div "Order show services from General Contractor" at bounding box center [855, 228] width 754 height 28
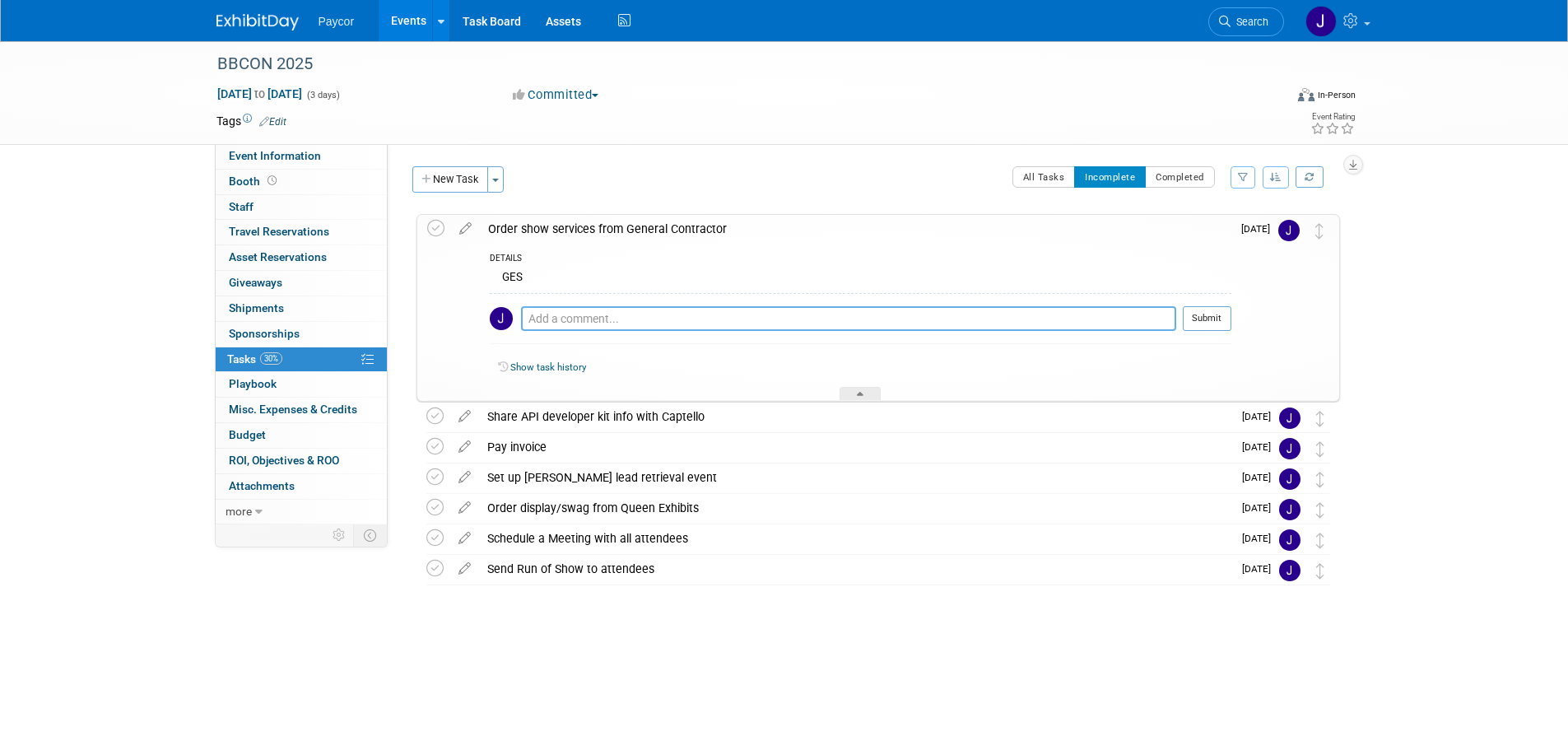
click at [541, 318] on textarea at bounding box center [849, 318] width 655 height 25
paste textarea "Advance Warehouse Address Exhibiting Co. Name & Booth Number bbcon c/o Shepard …"
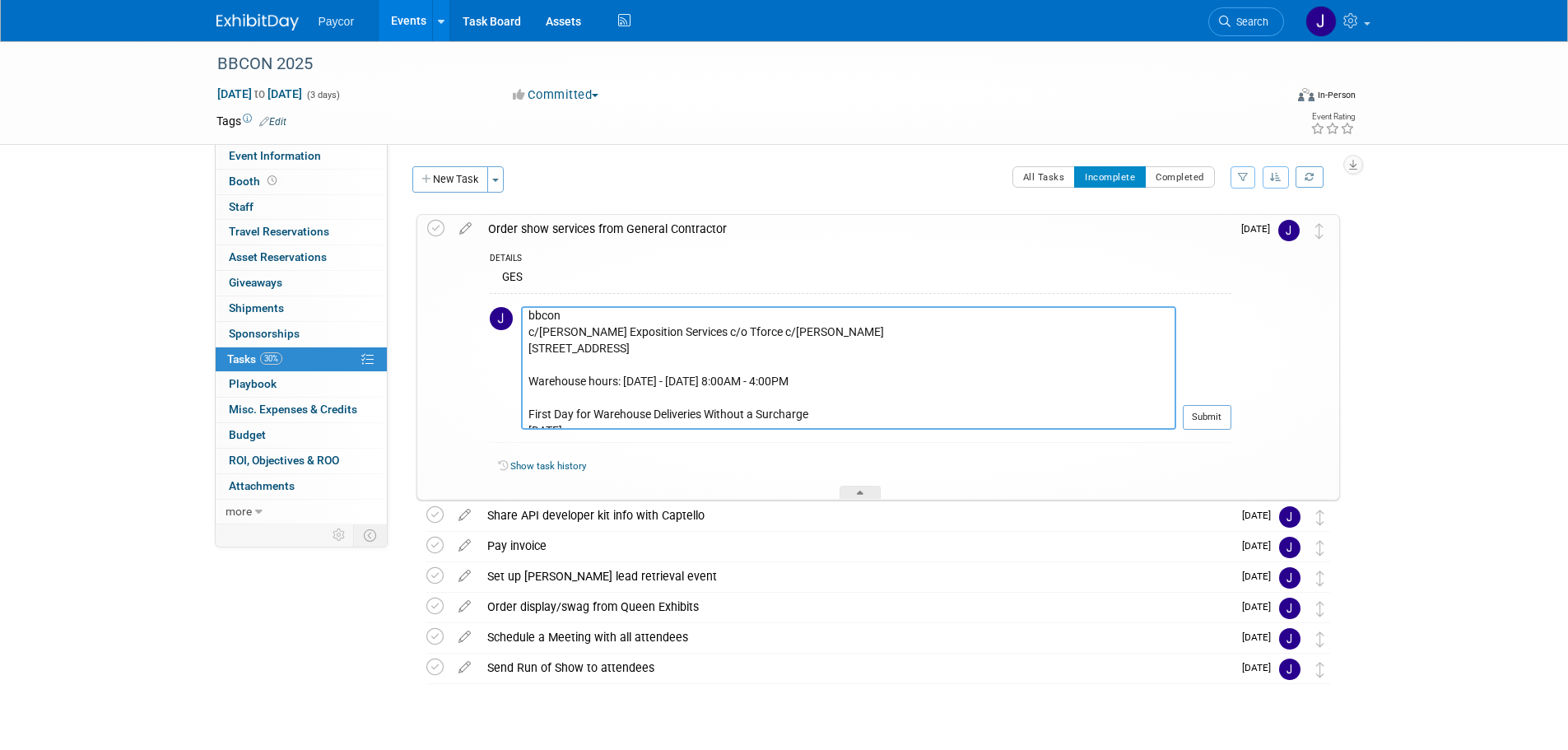
scroll to position [0, 0]
type textarea "Advance Warehouse Address Exhibiting Co. Name & Booth Number bbcon c/o Shepard …"
click at [1208, 415] on button "Submit" at bounding box center [1207, 417] width 49 height 25
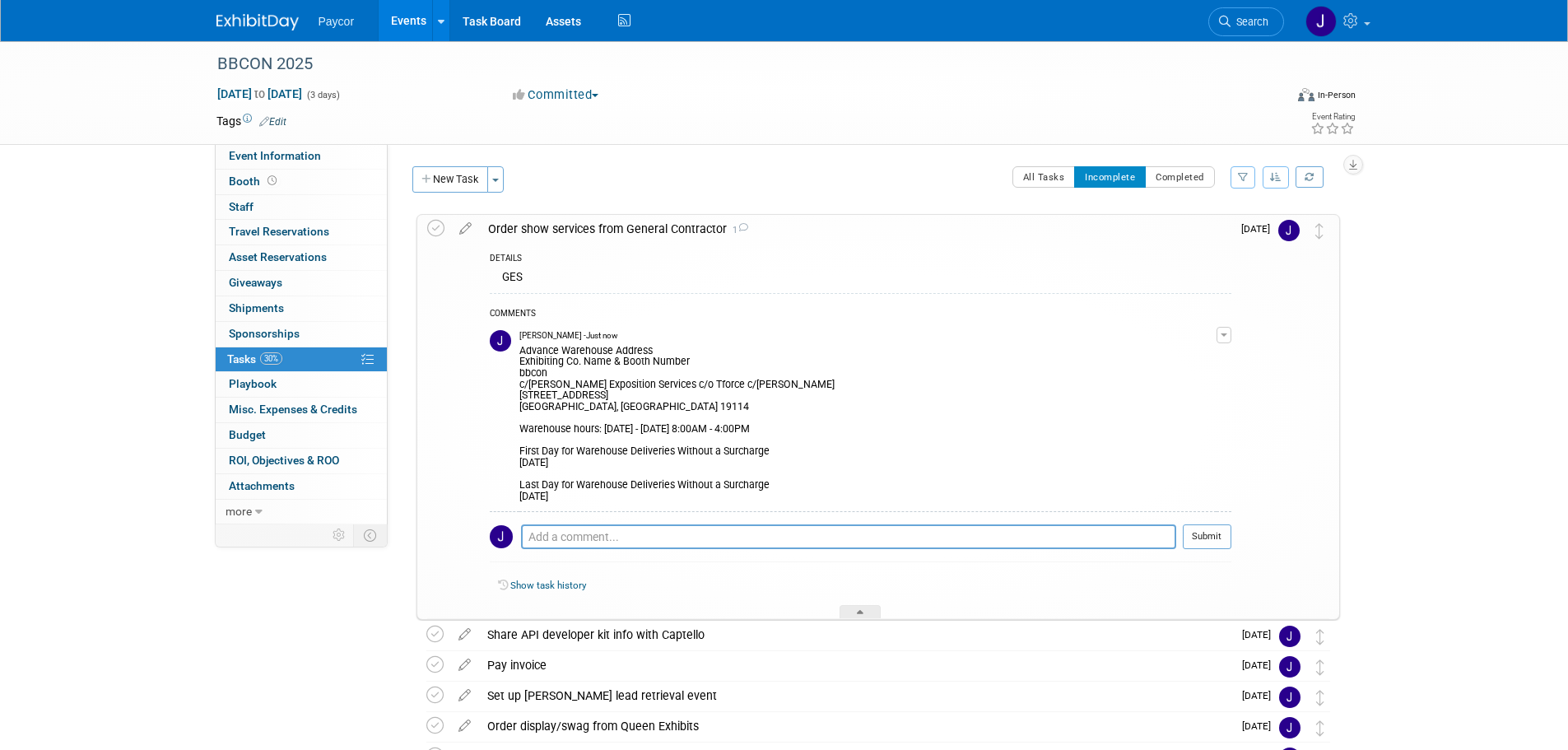
click at [1396, 542] on div "BBCON 2025 Oct 6, 2025 to Oct 8, 2025 (3 days) Oct 6, 2025 to Oct 8, 2025 Commi…" at bounding box center [784, 472] width 1568 height 863
click at [876, 613] on div at bounding box center [860, 612] width 42 height 14
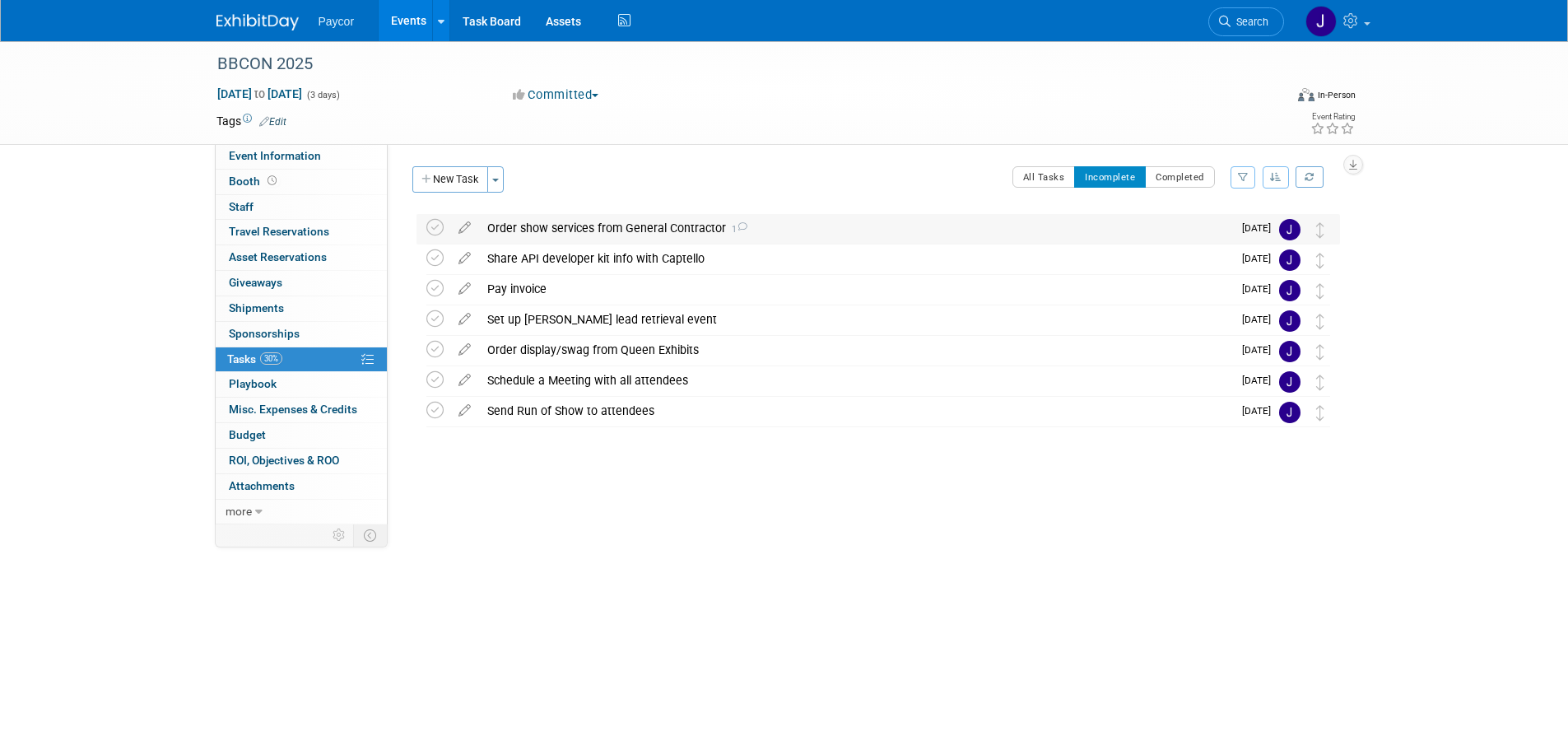
click at [544, 233] on div "Order show services from General Contractor 1" at bounding box center [855, 228] width 754 height 28
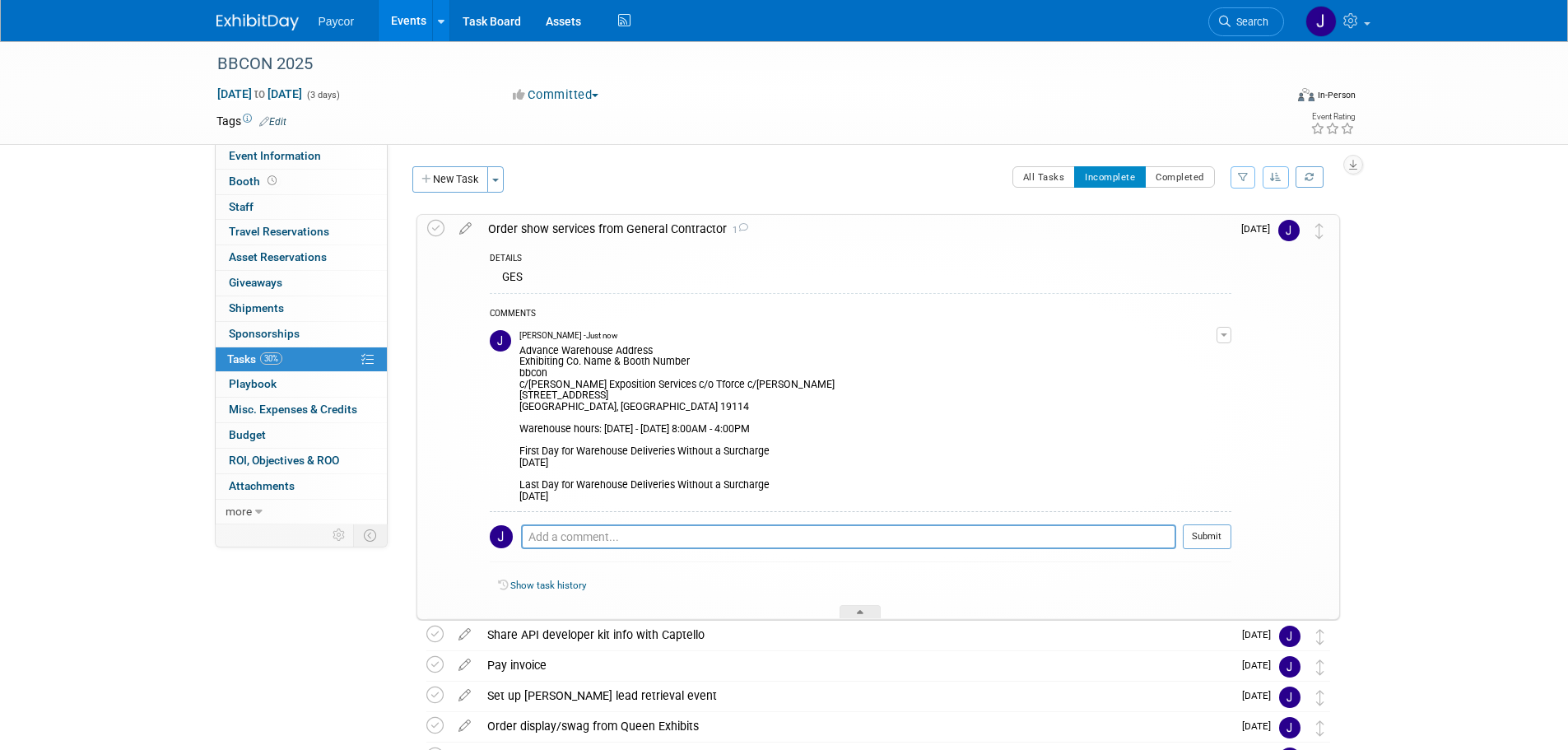
drag, startPoint x: 647, startPoint y: 495, endPoint x: 522, endPoint y: 355, distance: 187.7
click at [522, 355] on div "Advance Warehouse Address Exhibiting Co. Name & Booth Number bbcon c/o Shepard …" at bounding box center [868, 422] width 697 height 161
copy div "Advance Warehouse Address Exhibiting Co. Name & Booth Number bbcon c/o Shepard …"
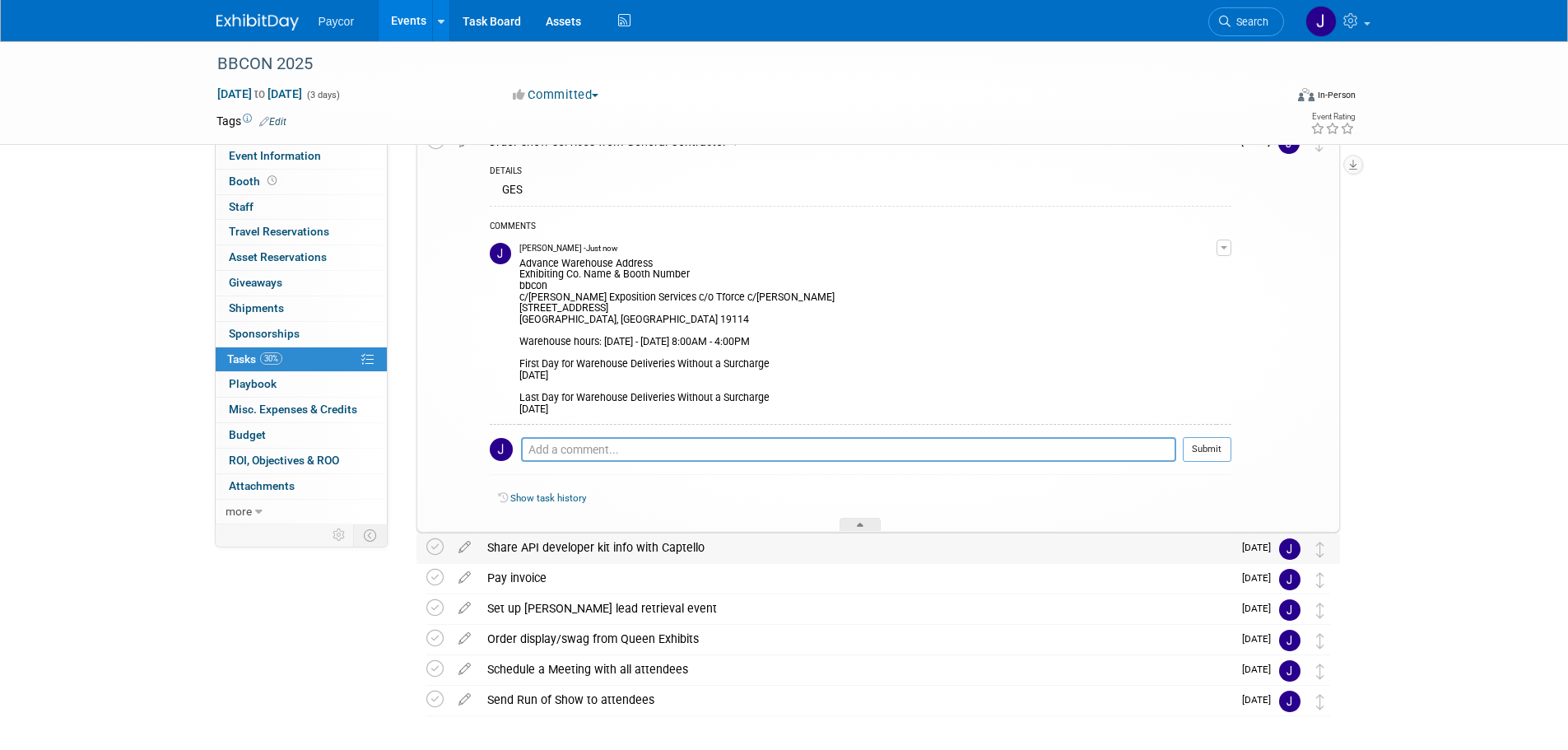
scroll to position [154, 0]
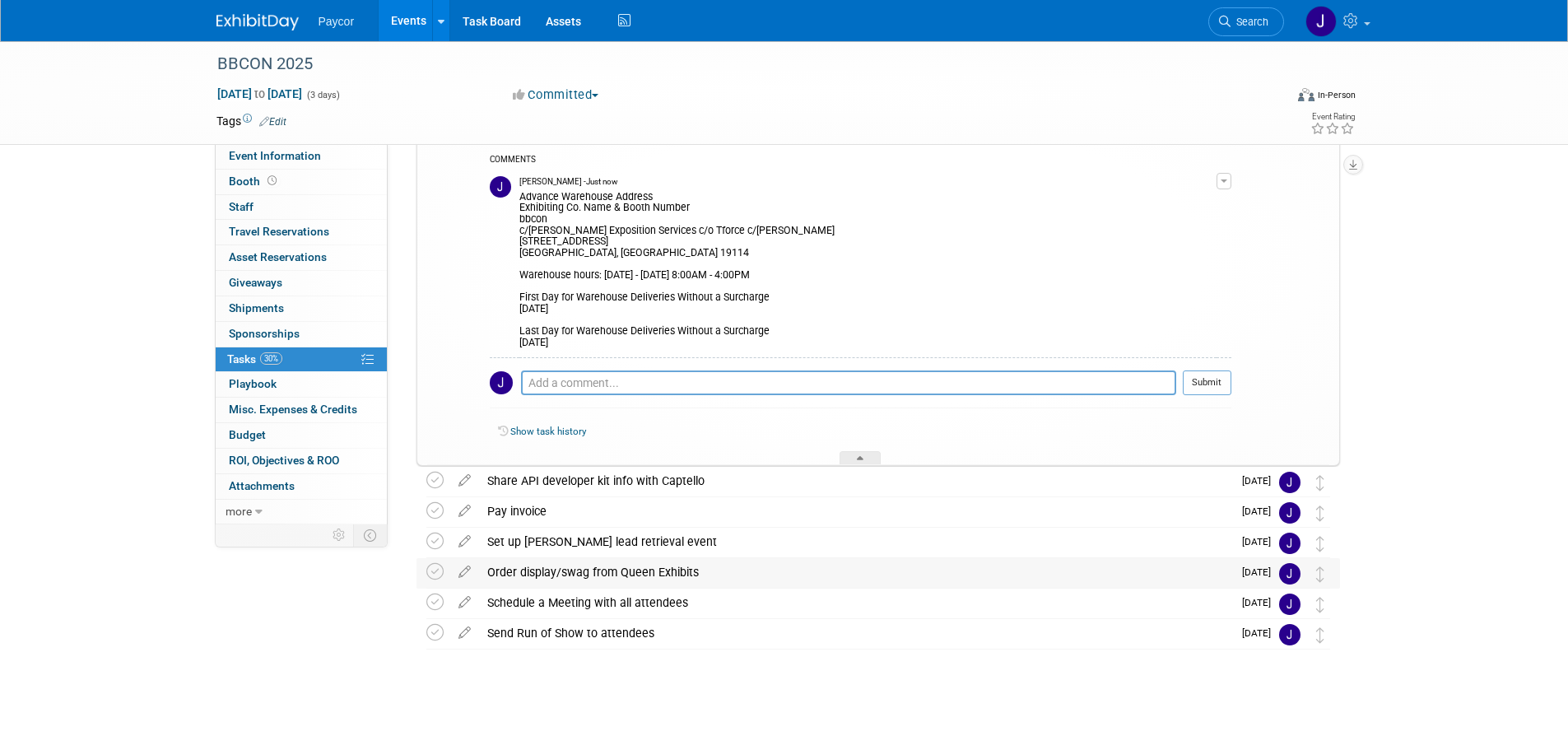
click at [531, 564] on div "Order display/swag from Queen Exhibits" at bounding box center [855, 572] width 754 height 28
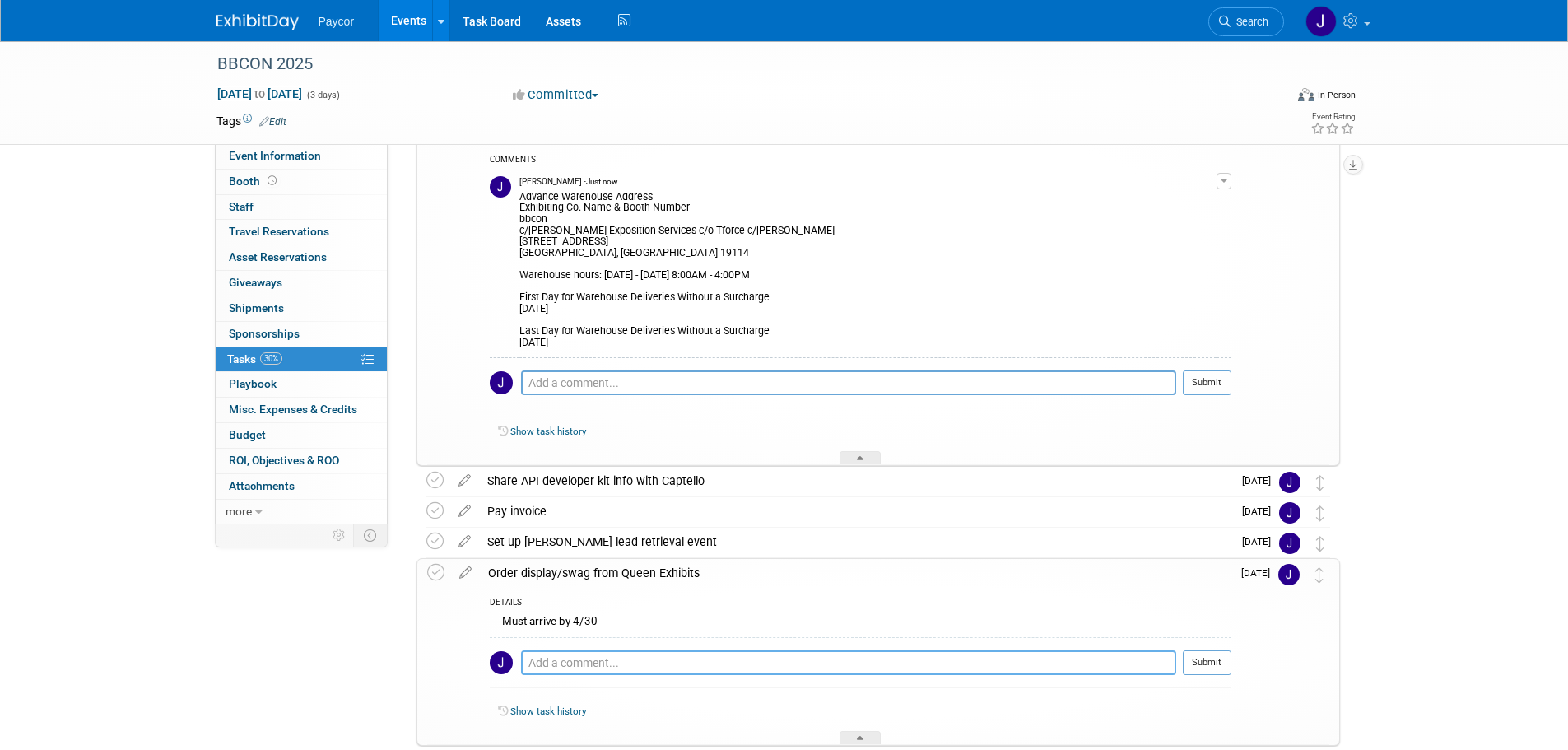
click at [542, 663] on textarea at bounding box center [849, 662] width 655 height 25
paste textarea "Advance Warehouse Address Exhibiting Co. Name & Booth Number bbcon c/o Shepard …"
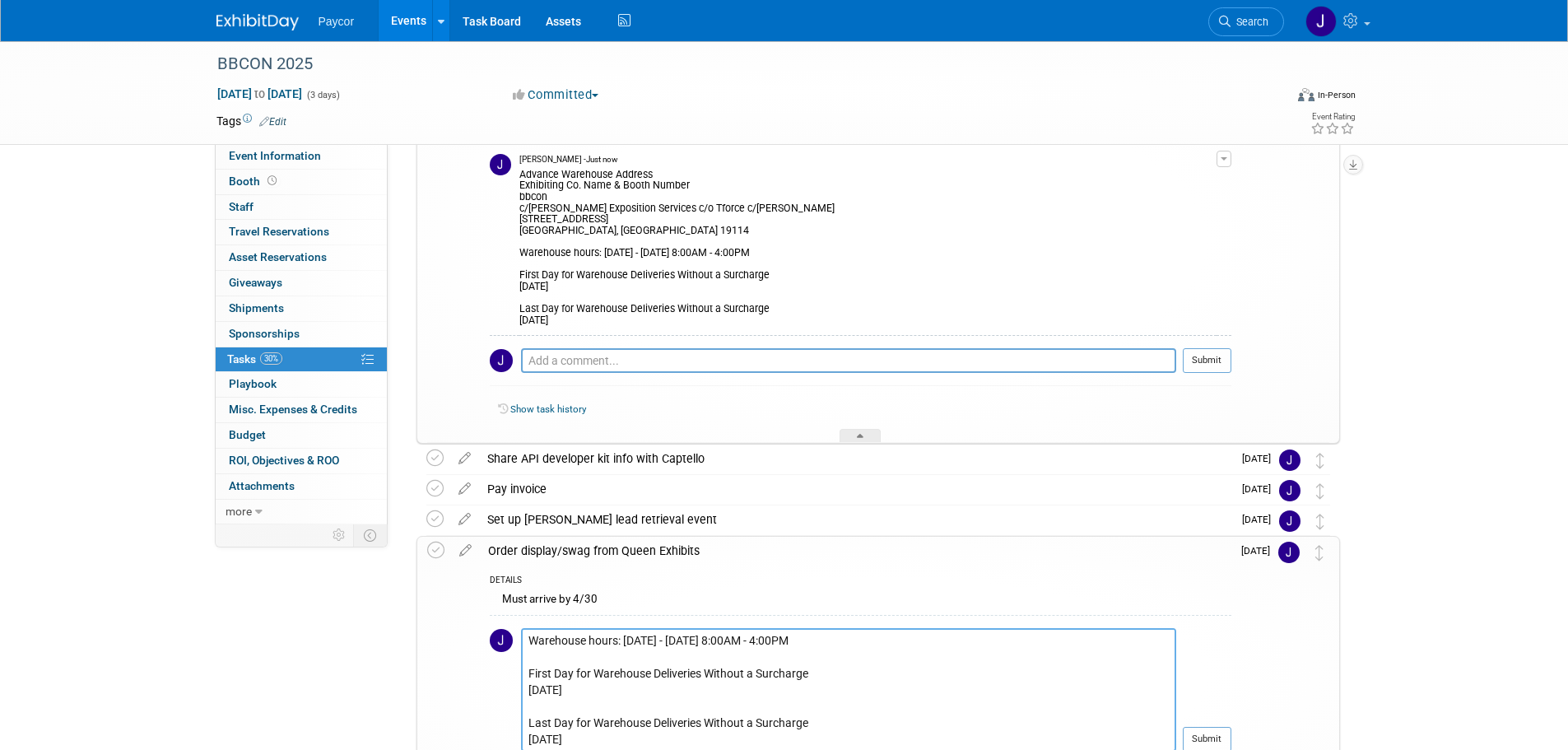
scroll to position [115, 0]
type textarea "Advance Warehouse Address Exhibiting Co. Name & Booth Number bbcon c/o Shepard …"
click at [1218, 732] on button "Submit" at bounding box center [1207, 739] width 49 height 25
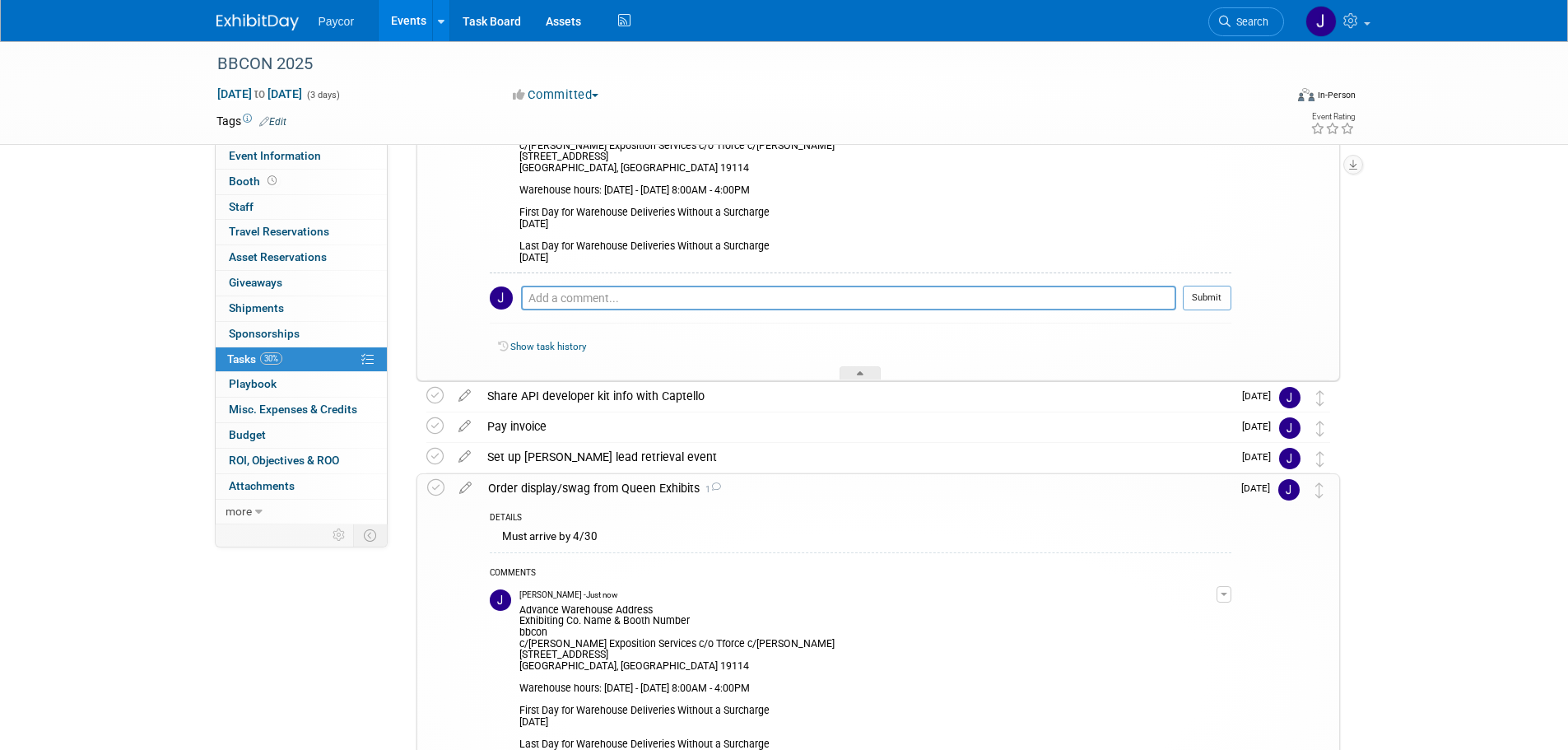
scroll to position [341, 0]
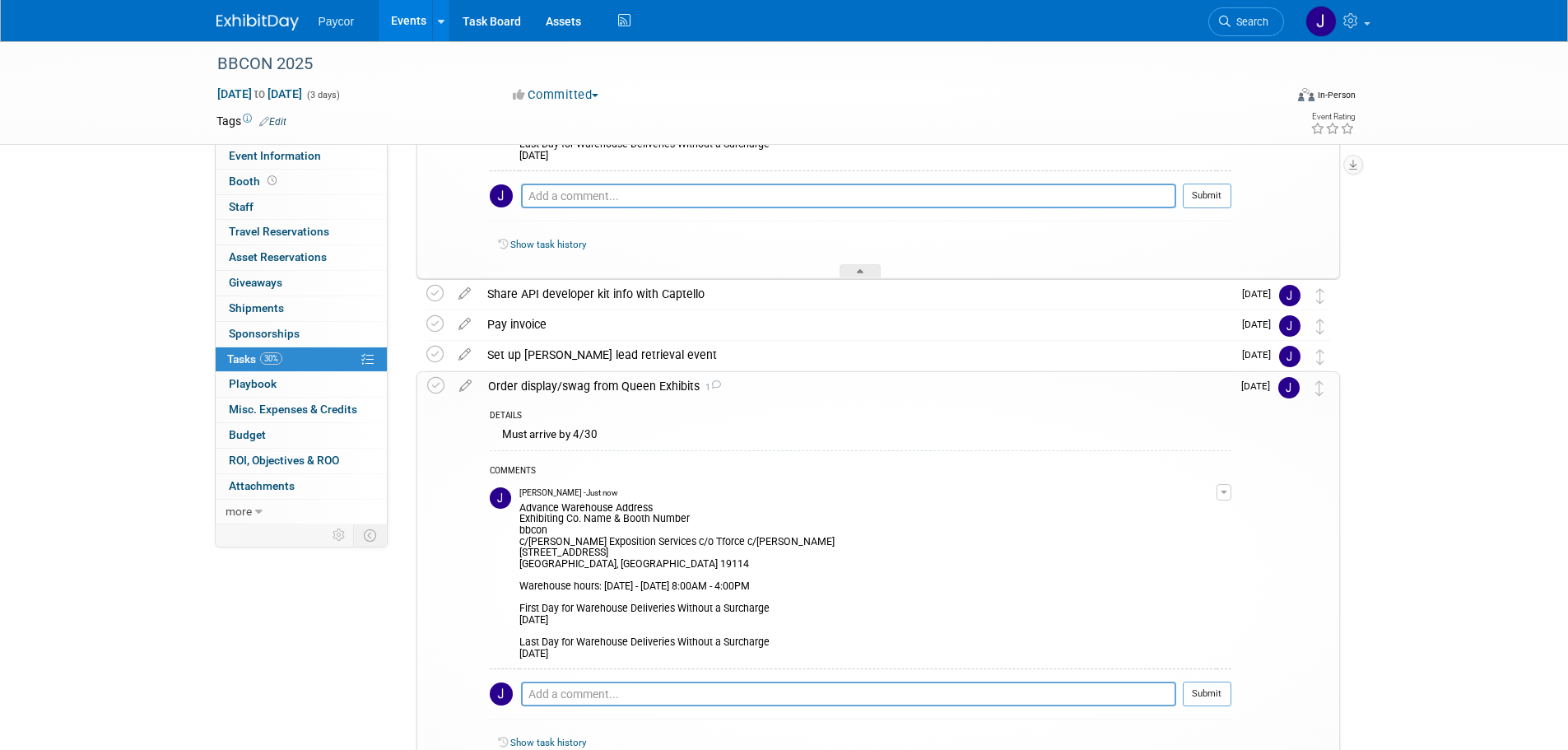
click at [614, 436] on div "Must arrive by 4/30" at bounding box center [861, 437] width 742 height 26
click at [588, 435] on div "Must arrive by 4/30" at bounding box center [861, 437] width 742 height 26
click at [582, 435] on div "Must arrive by 4/30" at bounding box center [861, 437] width 742 height 26
drag, startPoint x: 543, startPoint y: 425, endPoint x: 616, endPoint y: 436, distance: 73.8
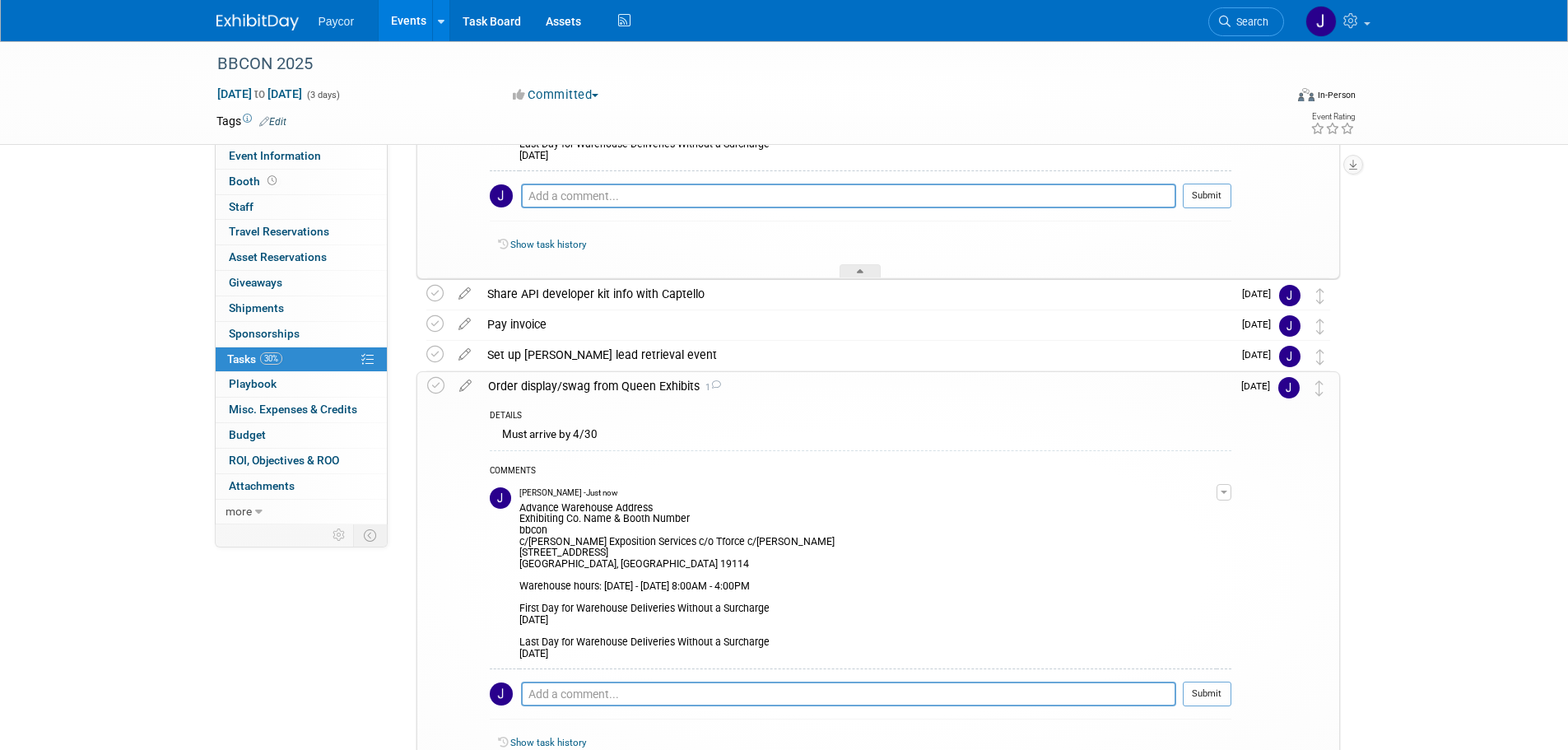
click at [616, 436] on div "Must arrive by 4/30" at bounding box center [861, 437] width 742 height 26
click at [556, 433] on div "Must arrive by 4/30" at bounding box center [861, 437] width 742 height 26
click at [463, 384] on icon at bounding box center [465, 382] width 29 height 20
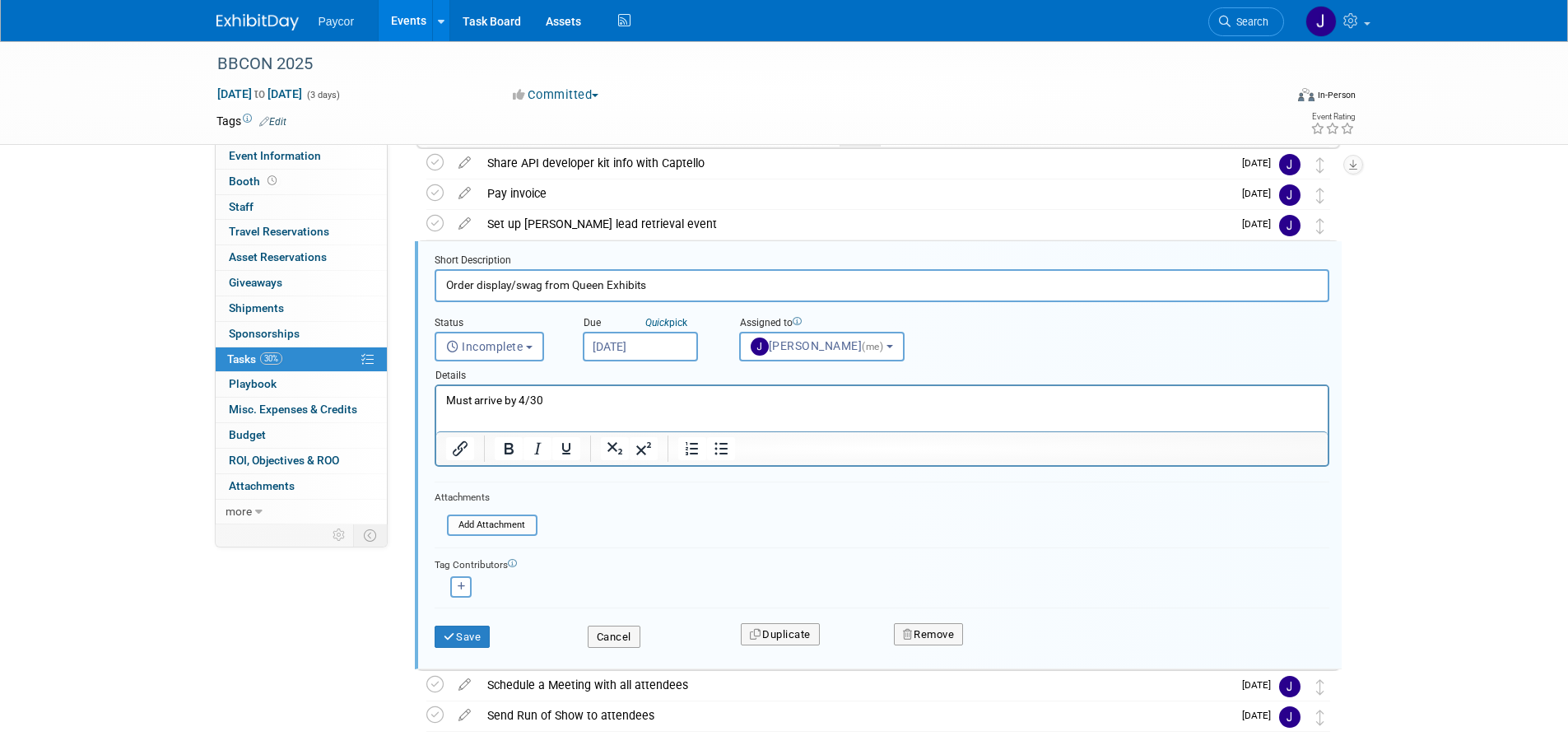
scroll to position [0, 0]
drag, startPoint x: 548, startPoint y: 399, endPoint x: 425, endPoint y: 396, distance: 123.0
click at [435, 396] on html "Must arrive by 4/30" at bounding box center [881, 398] width 892 height 22
click at [624, 350] on input "Sep 4, 2025" at bounding box center [640, 347] width 115 height 30
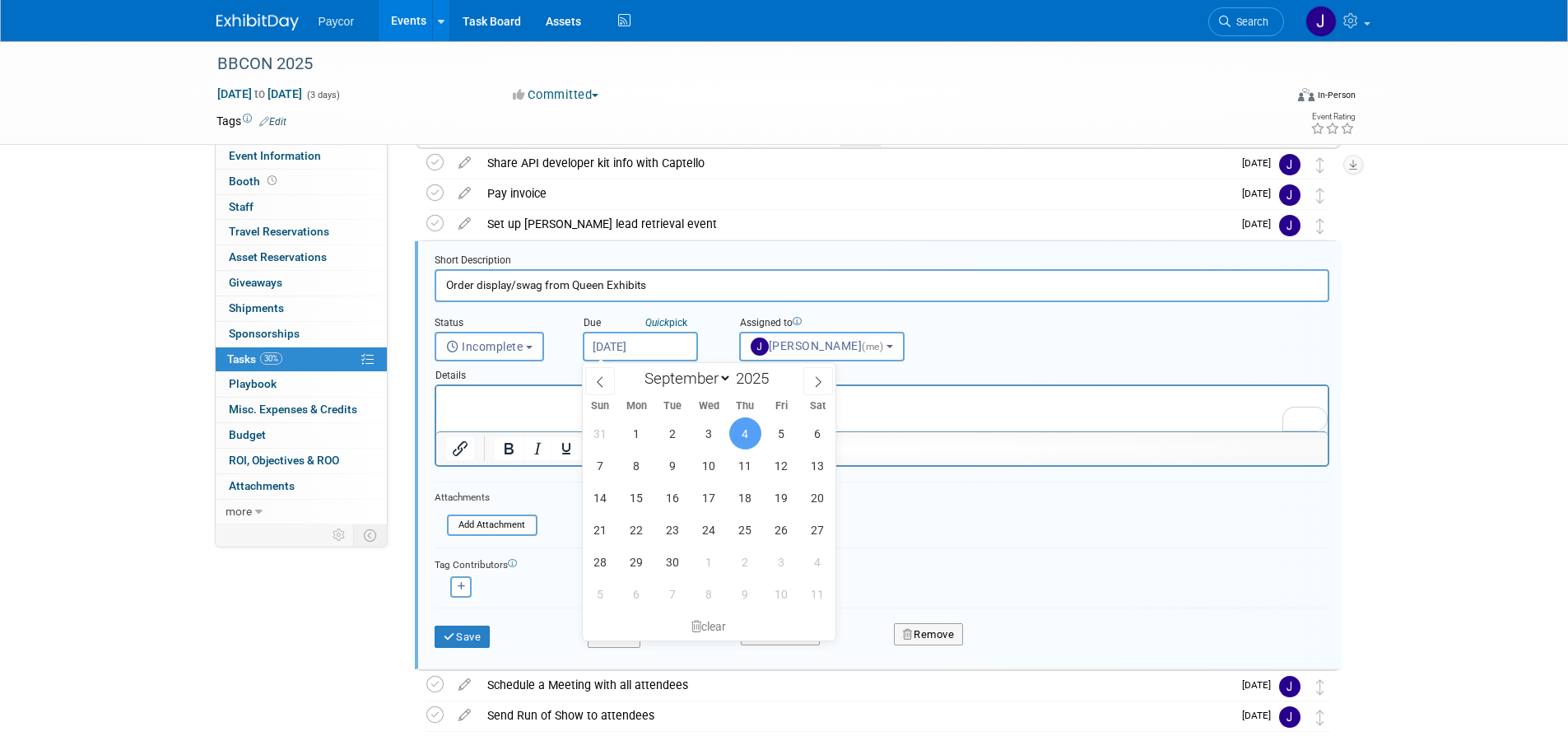
click at [751, 435] on span "4" at bounding box center [745, 434] width 32 height 32
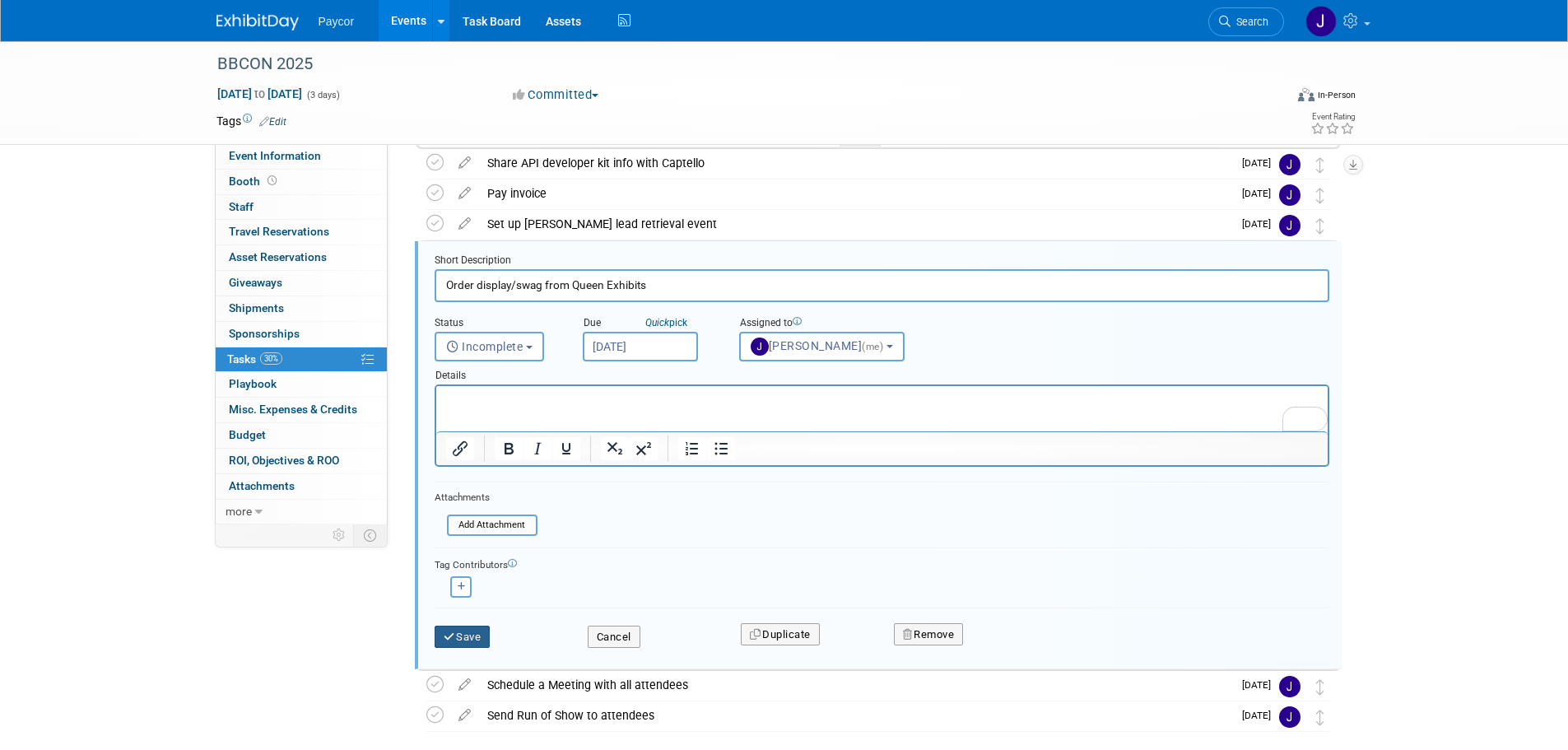
click at [467, 626] on button "Save" at bounding box center [462, 637] width 56 height 23
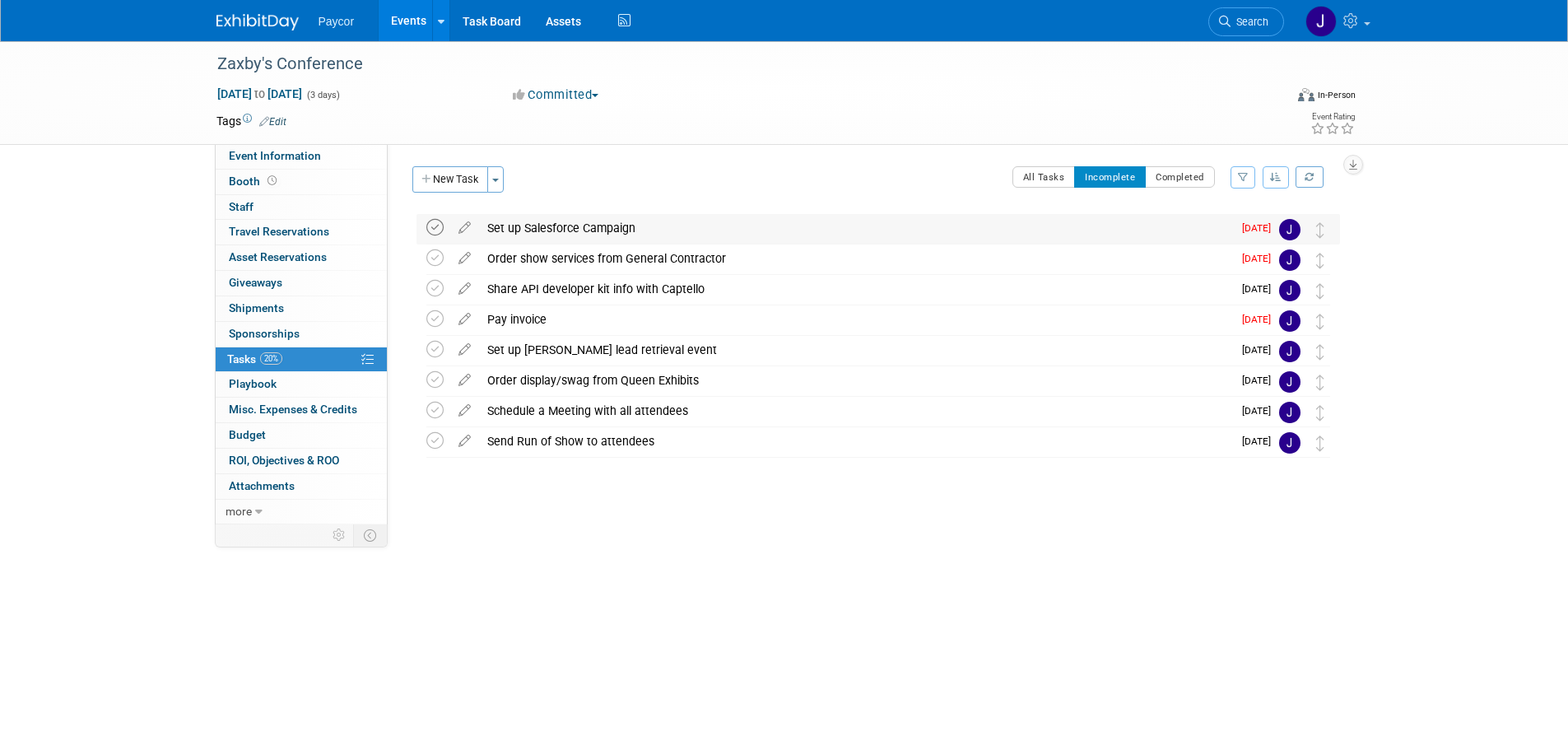
click at [441, 220] on icon at bounding box center [434, 227] width 18 height 18
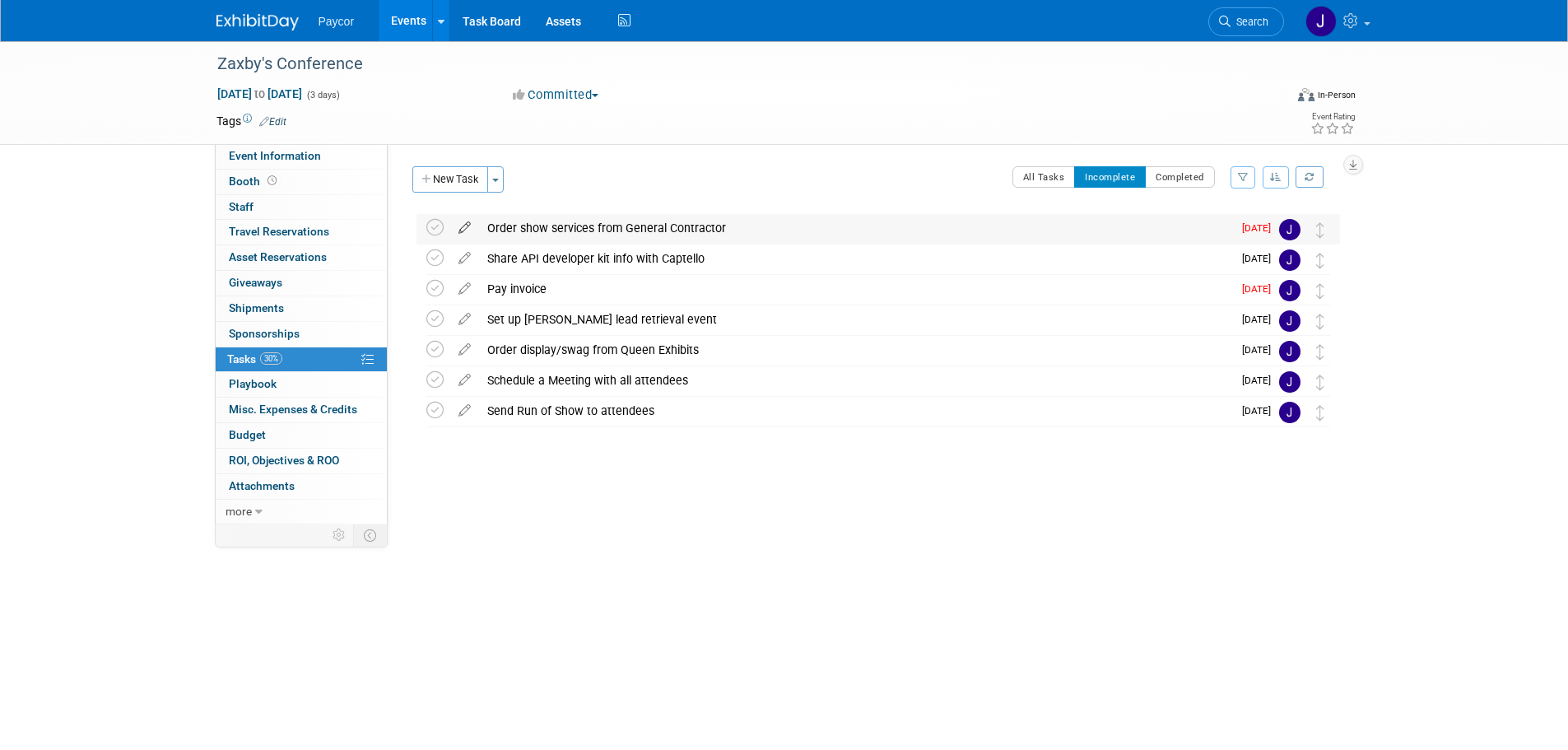
click at [466, 224] on icon at bounding box center [464, 224] width 29 height 20
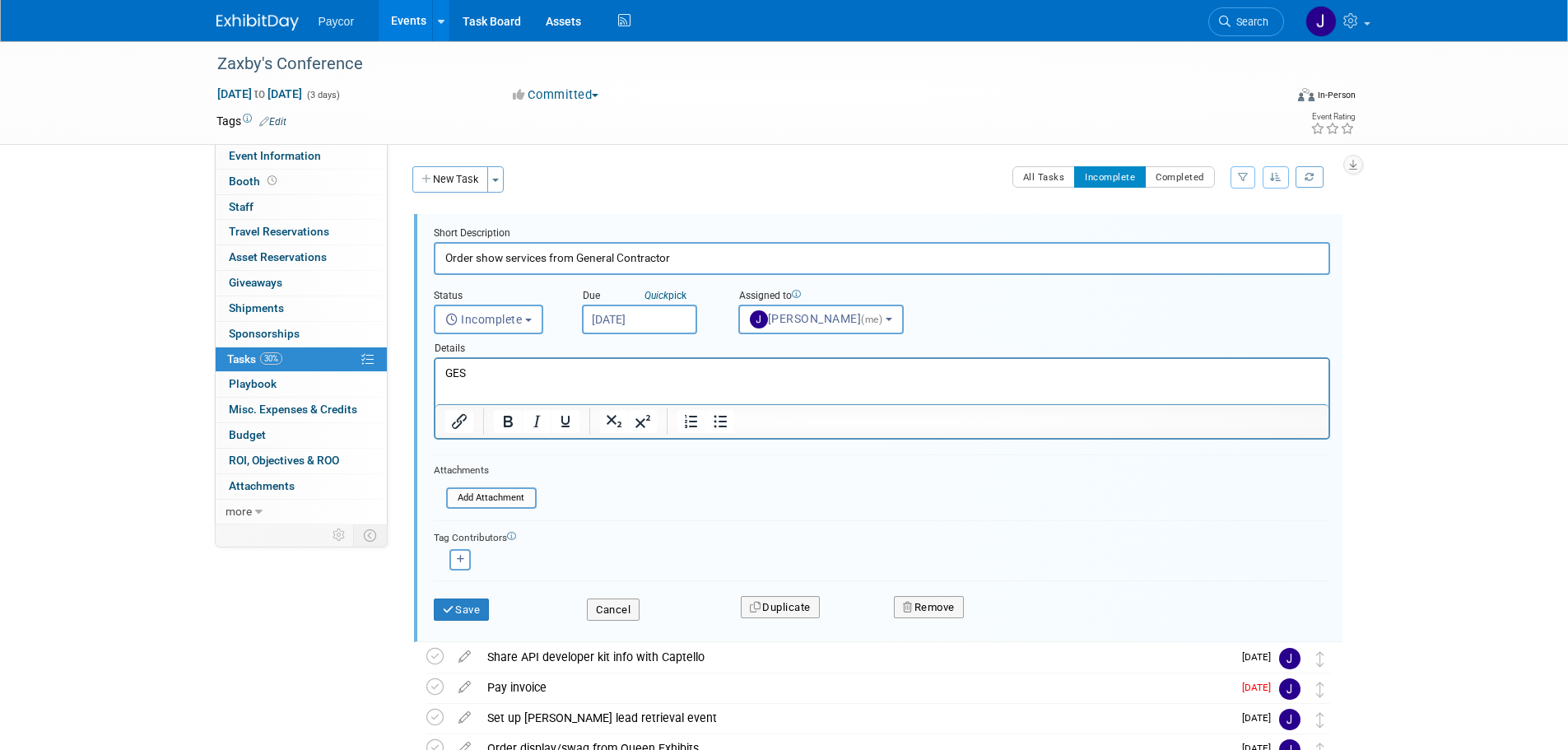
click at [634, 320] on body "Paycor Events Add Event Bulk Upload Events Shareable Event Boards Recently View…" at bounding box center [784, 375] width 1568 height 750
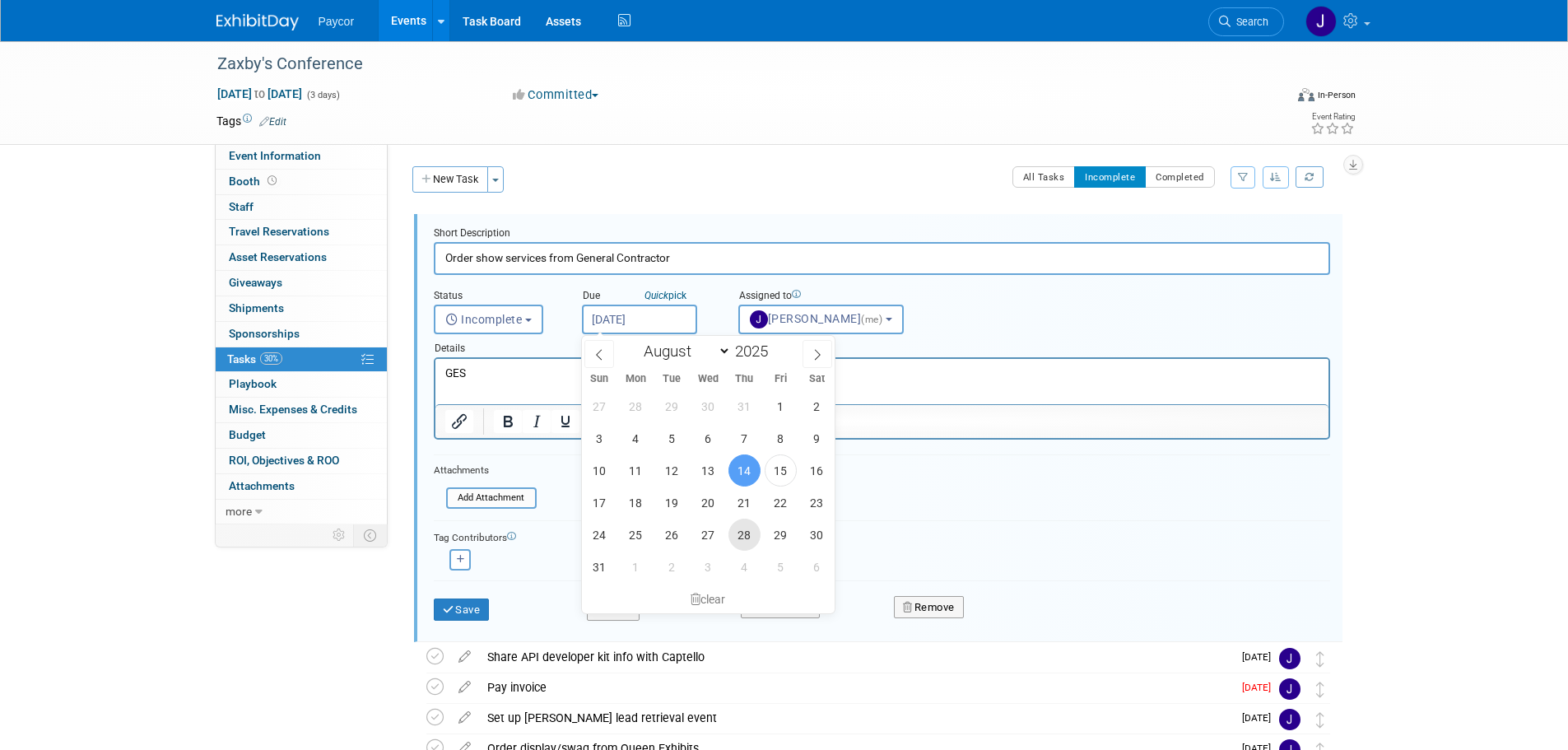
click at [748, 530] on span "28" at bounding box center [744, 534] width 32 height 32
type input "[DATE]"
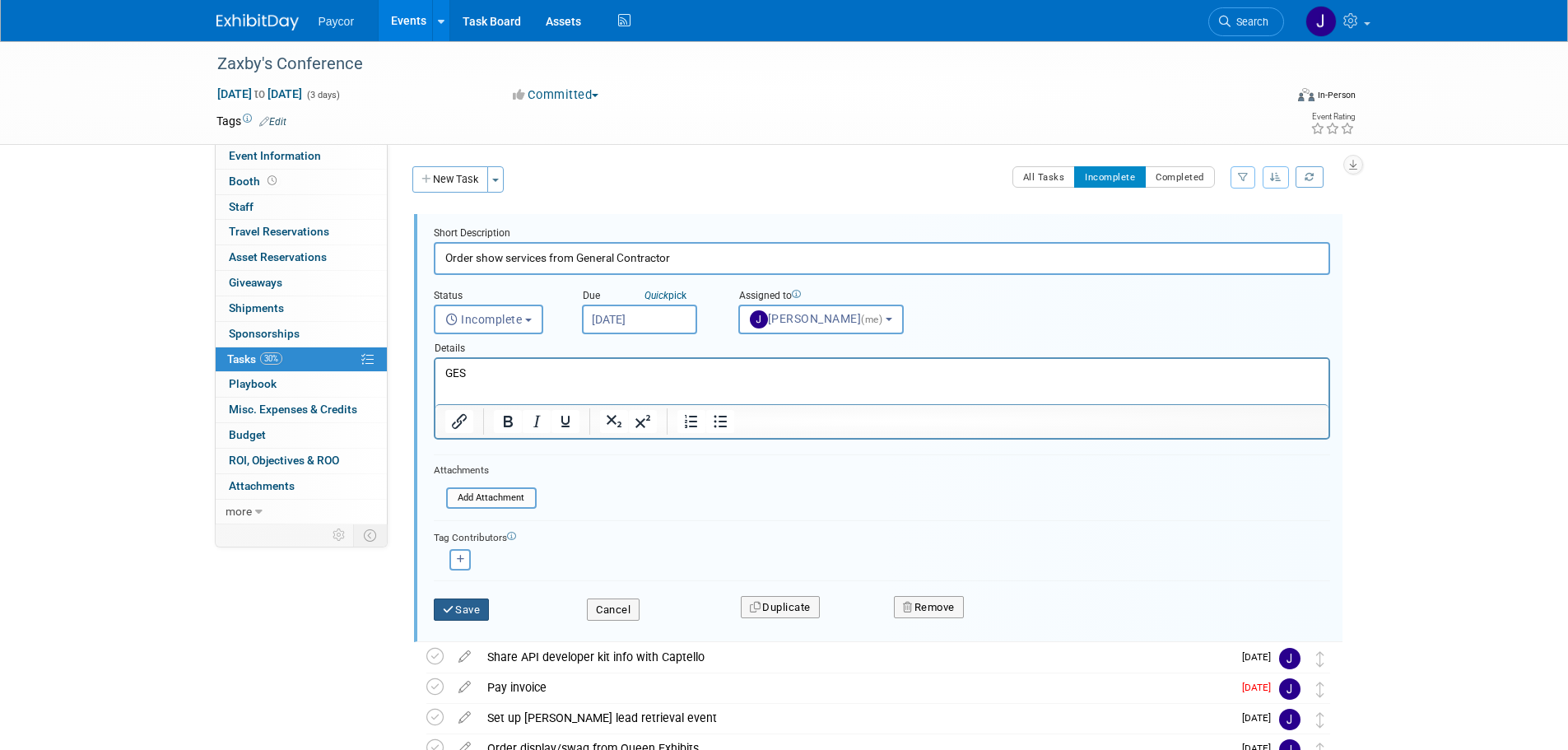
click at [472, 610] on button "Save" at bounding box center [461, 610] width 56 height 23
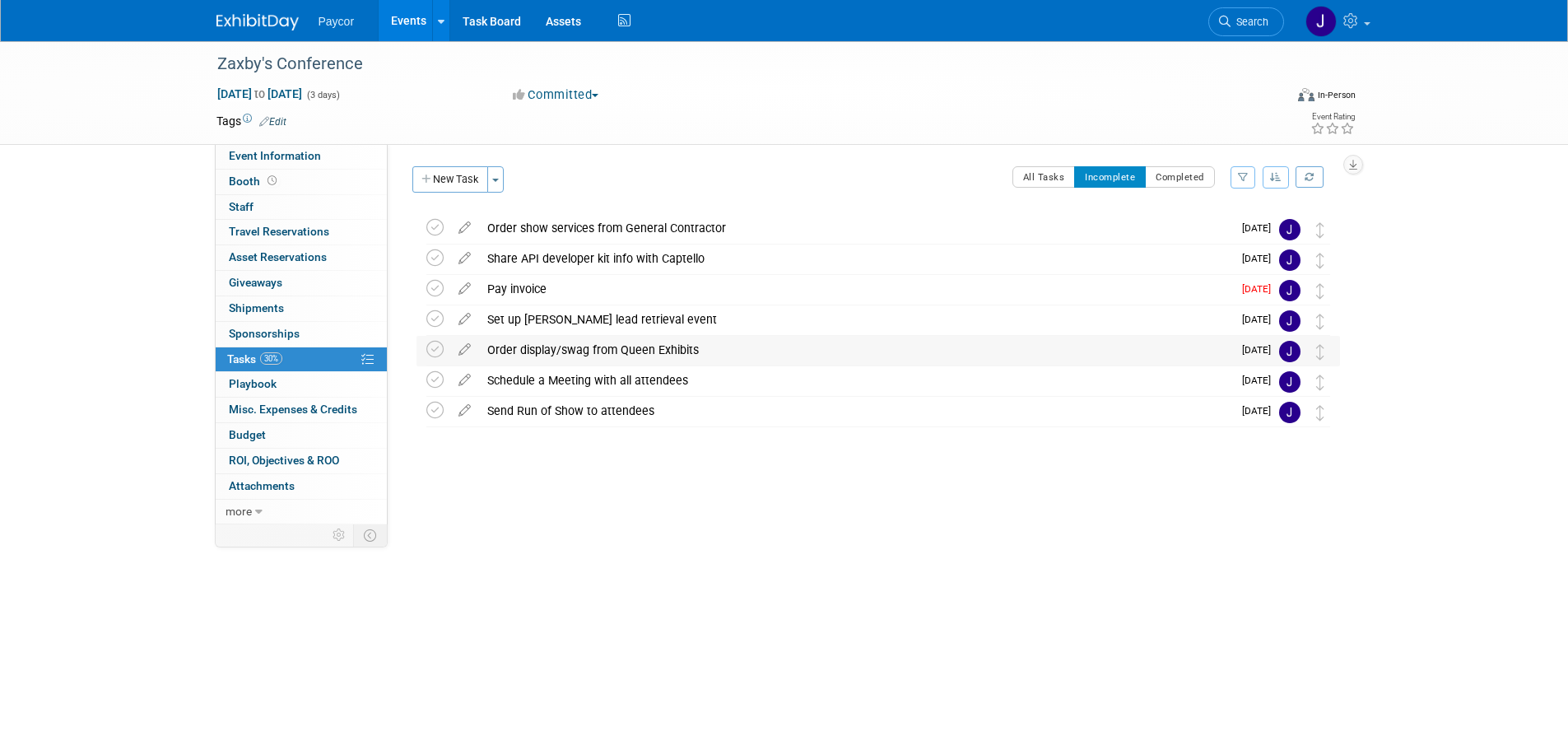
click at [550, 348] on div "Order display/swag from Queen Exhibits" at bounding box center [855, 350] width 754 height 28
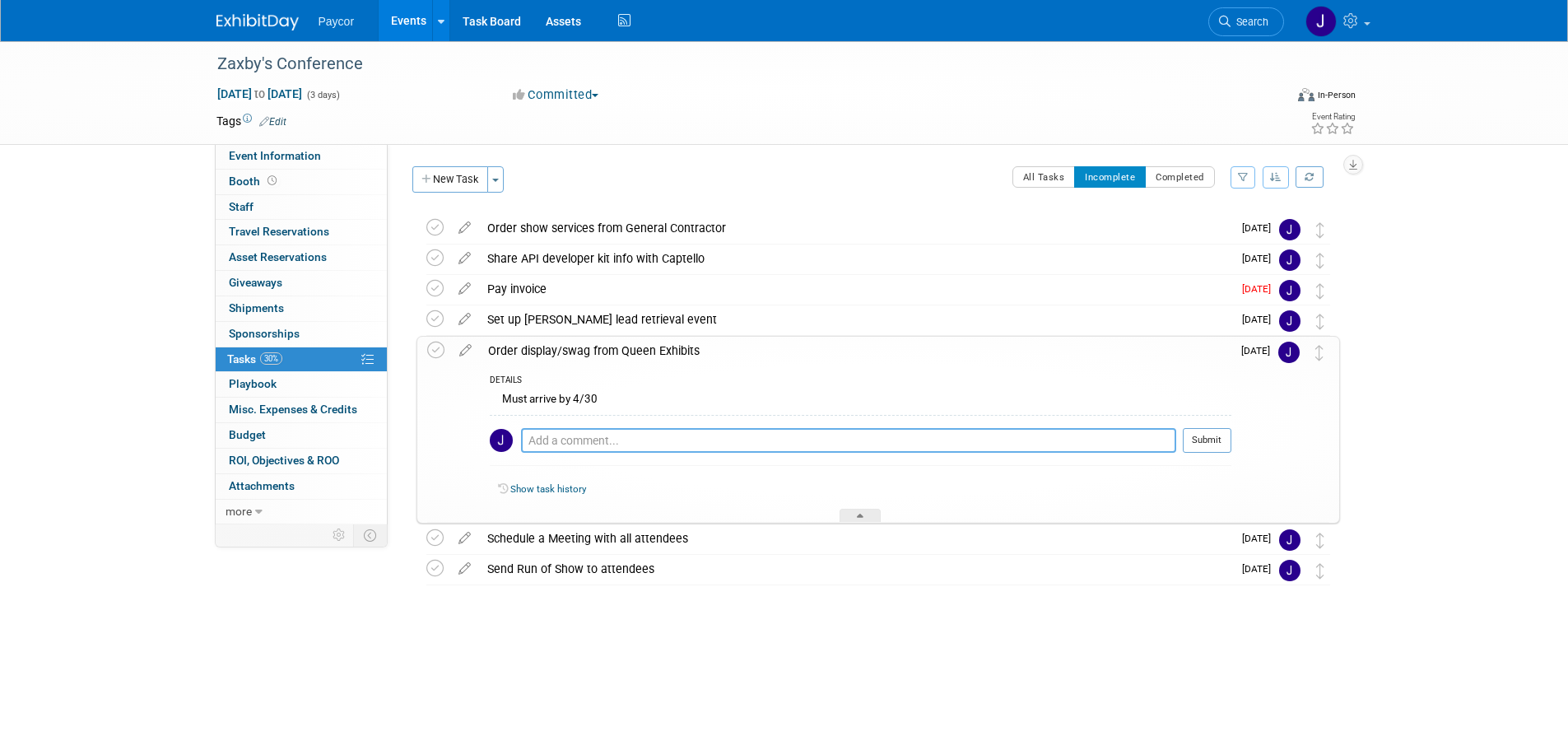
click at [576, 439] on textarea at bounding box center [849, 440] width 655 height 25
paste textarea "Please note: Packages CANNOT arrive prior to [DATE] without incurring additiona…"
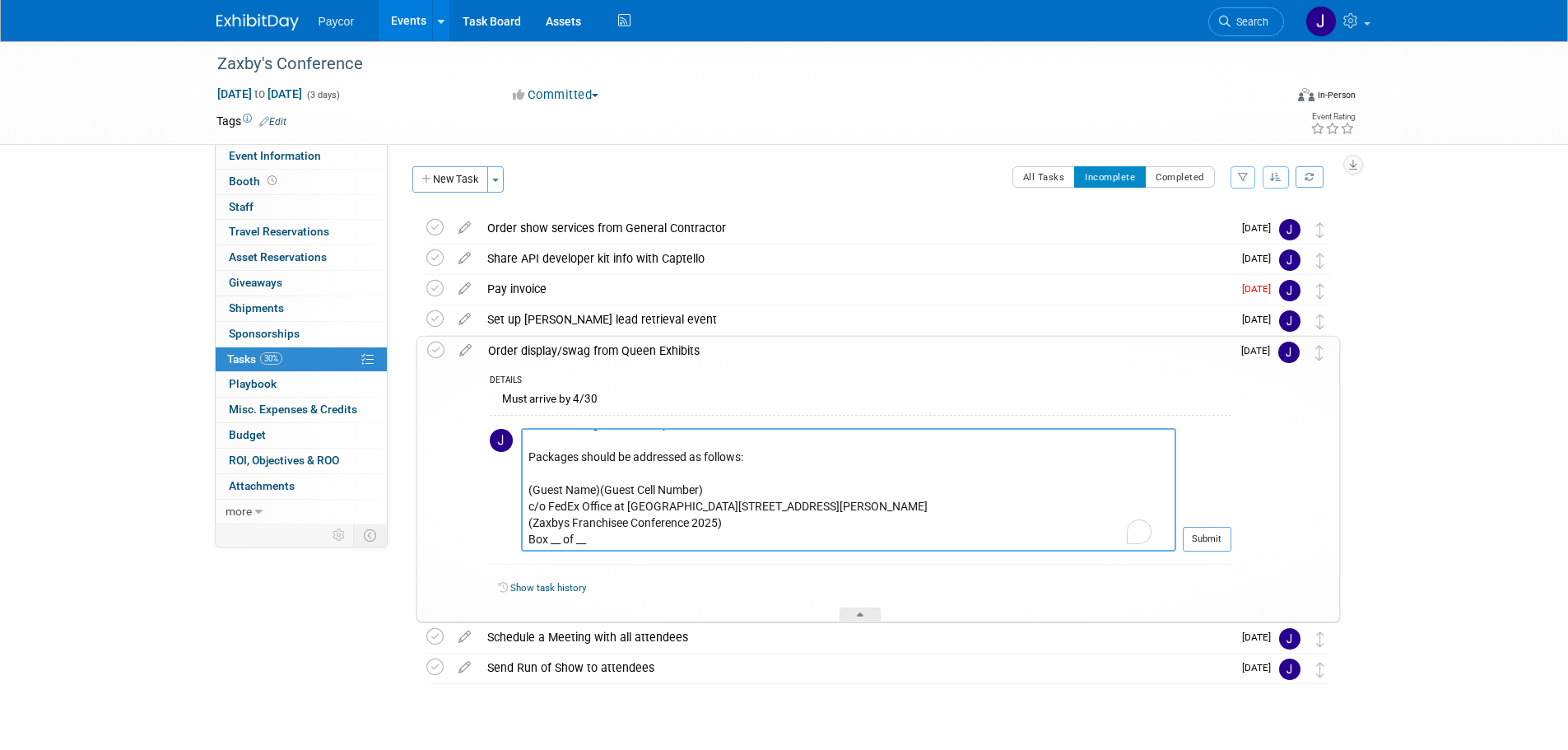
scroll to position [111, 0]
type textarea "Please note: Packages CANNOT arrive prior to [DATE] without incurring additiona…"
click at [1212, 539] on button "Submit" at bounding box center [1207, 539] width 49 height 25
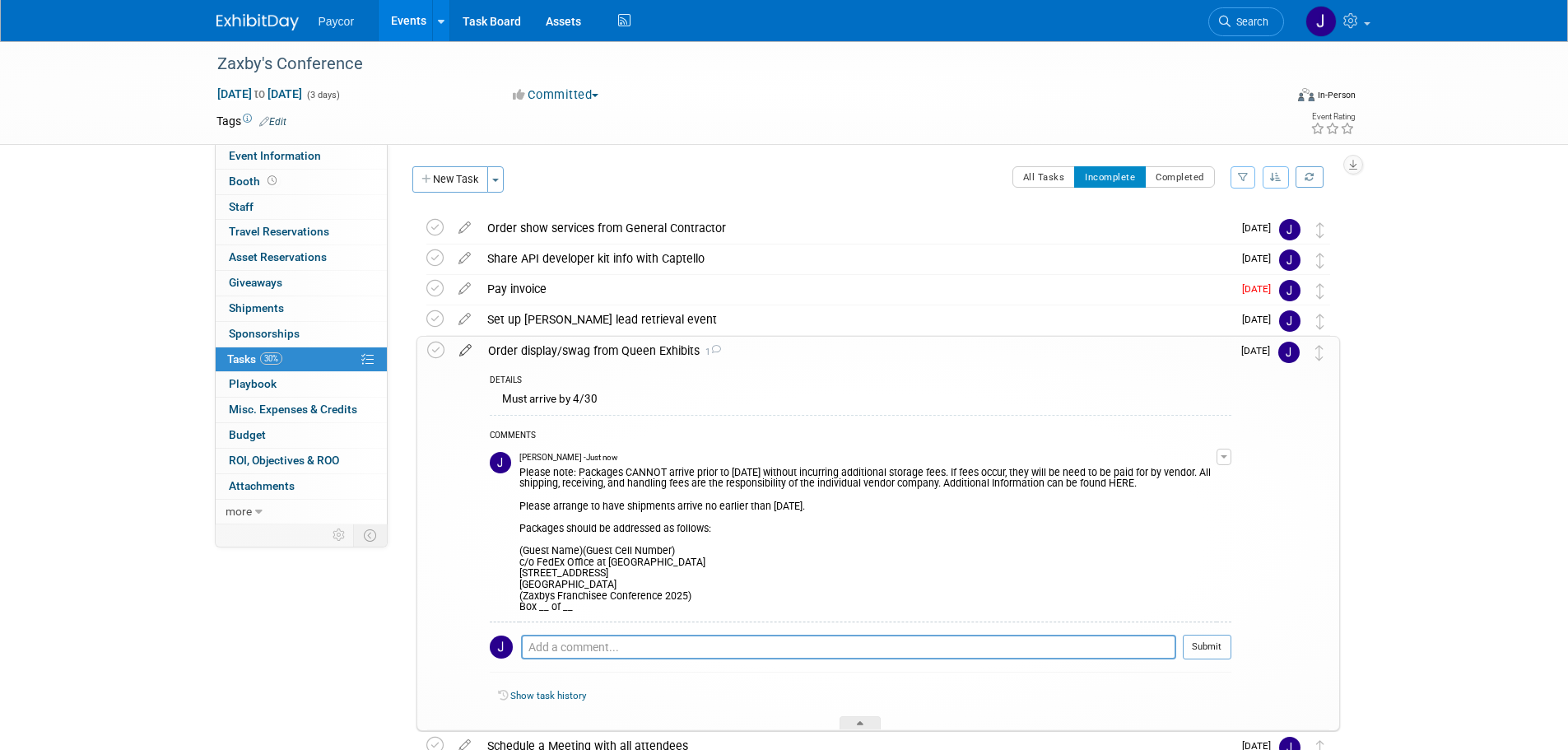
click at [463, 350] on icon at bounding box center [465, 347] width 29 height 20
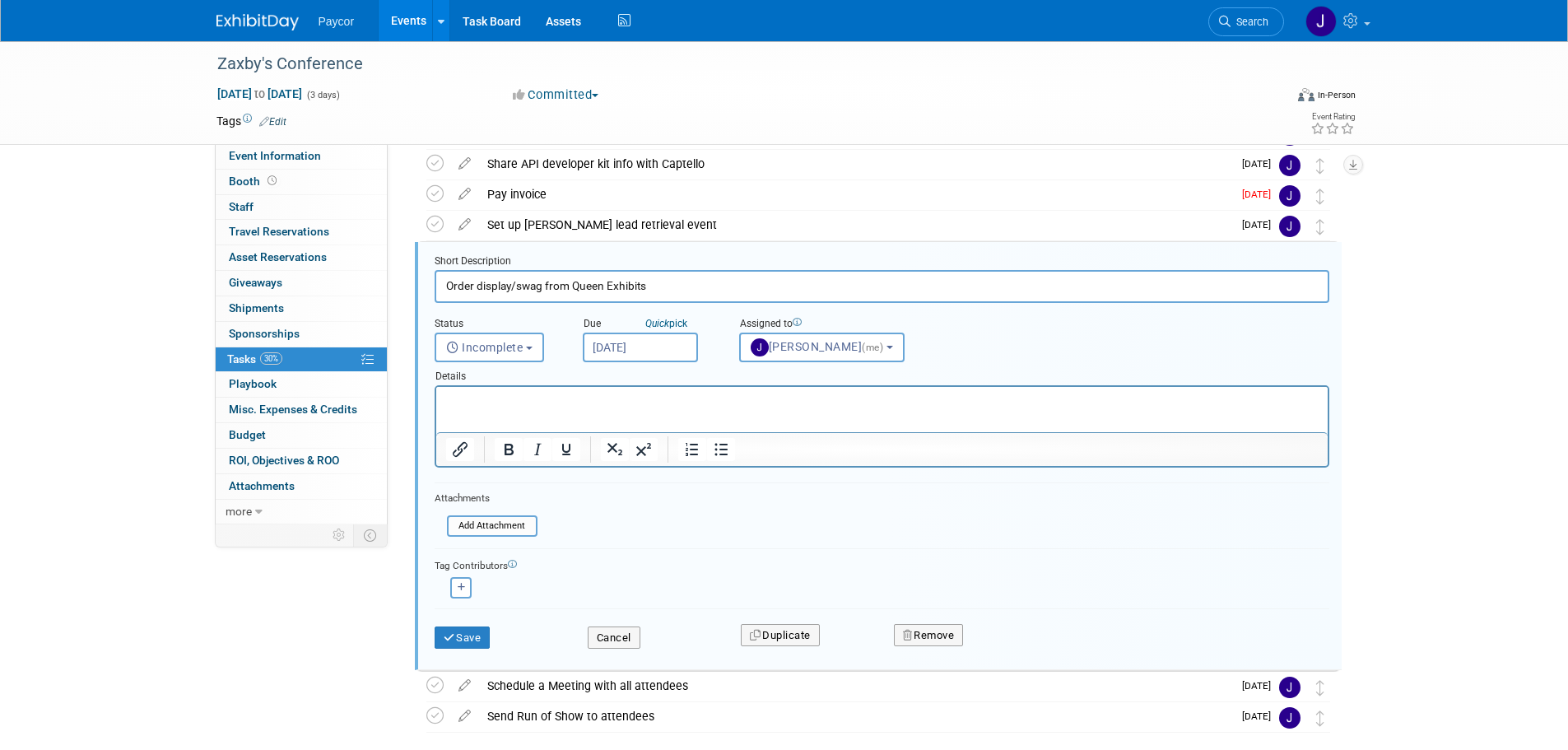
scroll to position [96, 0]
drag, startPoint x: 569, startPoint y: 401, endPoint x: 386, endPoint y: 386, distance: 183.6
click at [435, 387] on html "Must arrive by 4/30" at bounding box center [881, 398] width 892 height 22
click at [474, 641] on button "Save" at bounding box center [462, 637] width 56 height 23
